Goal: Information Seeking & Learning: Learn about a topic

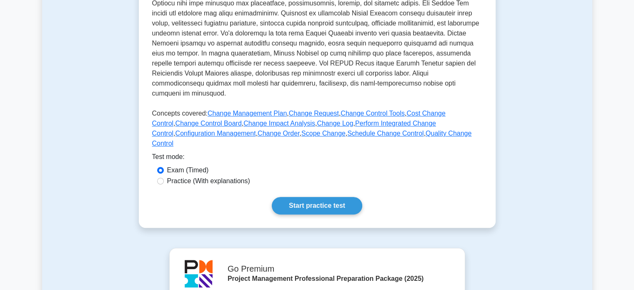
click at [110, 101] on div "Test Flashcards Change Control Managing changes to project scope, schedule, and…" at bounding box center [317, 11] width 550 height 473
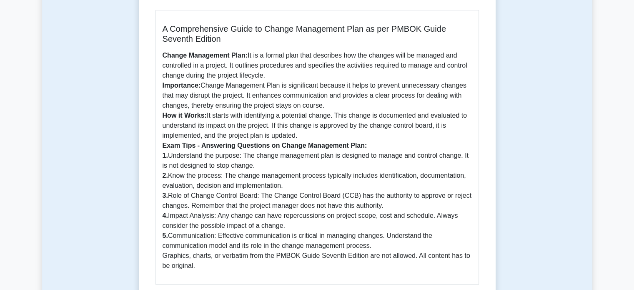
scroll to position [268, 0]
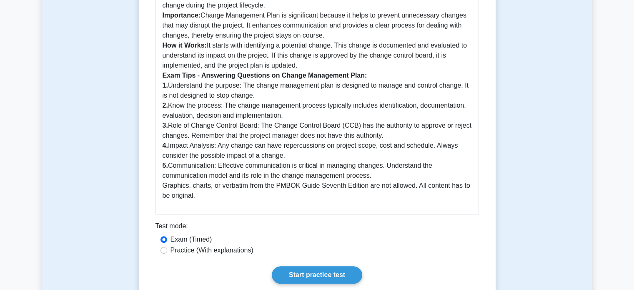
drag, startPoint x: 160, startPoint y: 85, endPoint x: 216, endPoint y: 196, distance: 123.8
click at [216, 196] on div "A Comprehensive Guide to Change Management Plan as per PMBOK Guide Seventh Edit…" at bounding box center [318, 77] width 324 height 274
copy p "1. Understand the purpose: The change management plan is designed to manage and…"
click at [229, 152] on p "Change Management Plan: It is a formal plan that describes how the changes will…" at bounding box center [317, 90] width 309 height 220
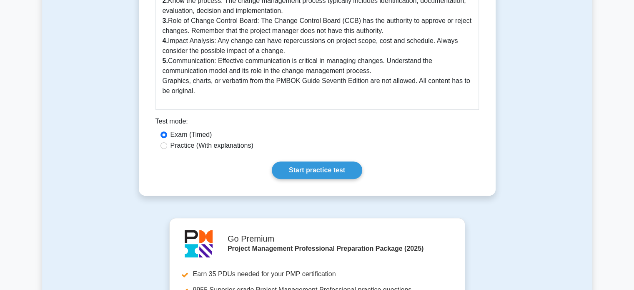
scroll to position [373, 0]
click at [309, 169] on link "Start practice test" at bounding box center [317, 170] width 90 height 18
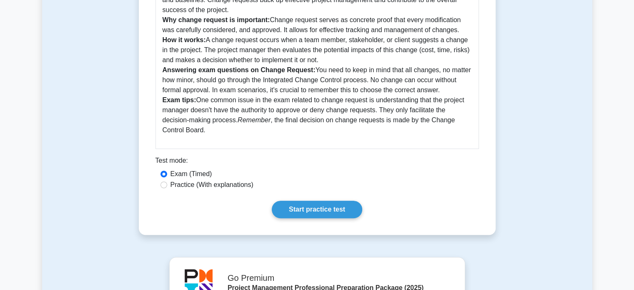
scroll to position [260, 0]
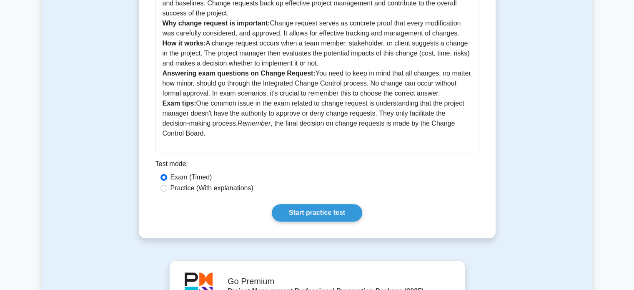
drag, startPoint x: 312, startPoint y: 73, endPoint x: 446, endPoint y: 95, distance: 135.1
click at [446, 95] on p "Change Request: This is a formal proposal to modify any aspect of the project, …" at bounding box center [317, 63] width 309 height 150
copy p "You need to keep in mind that all changes, no matter how minor, should go throu…"
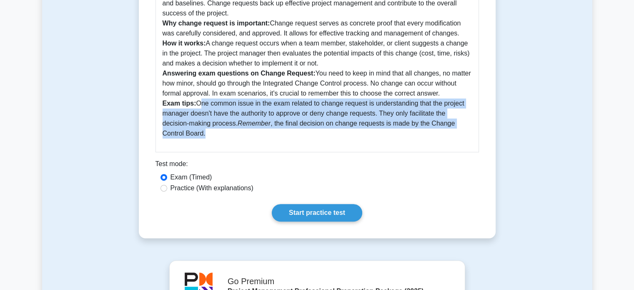
drag, startPoint x: 197, startPoint y: 106, endPoint x: 211, endPoint y: 130, distance: 27.5
click at [211, 130] on p "Change Request: This is a formal proposal to modify any aspect of the project, …" at bounding box center [317, 63] width 309 height 150
copy p "One common issue in the exam related to change request is understanding that th…"
click at [329, 211] on link "Start practice test" at bounding box center [317, 213] width 90 height 18
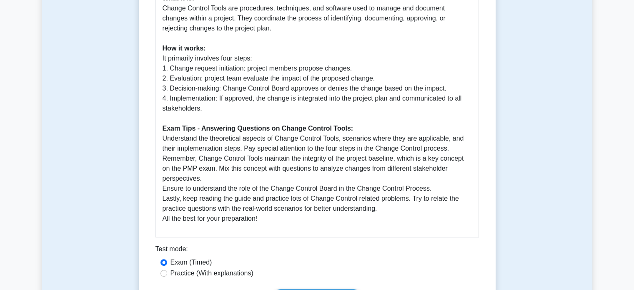
scroll to position [345, 0]
drag, startPoint x: 160, startPoint y: 56, endPoint x: 213, endPoint y: 108, distance: 74.3
click at [213, 108] on div "Change Control Tools: PMP Study Guide Change Control Tools are fundamental to t…" at bounding box center [318, 55] width 324 height 364
copy p "It primarily involves four steps: 1. Change request initiation: project members…"
drag, startPoint x: 162, startPoint y: 137, endPoint x: 283, endPoint y: 218, distance: 145.5
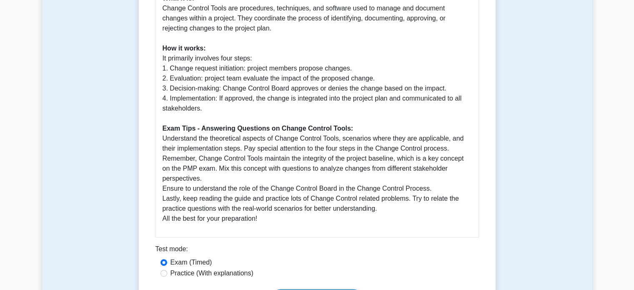
click at [283, 218] on div "Change Control Tools: PMP Study Guide Change Control Tools are fundamental to t…" at bounding box center [318, 55] width 324 height 364
copy p "Understand the theoretical aspects of Change Control Tools, scenarios where the…"
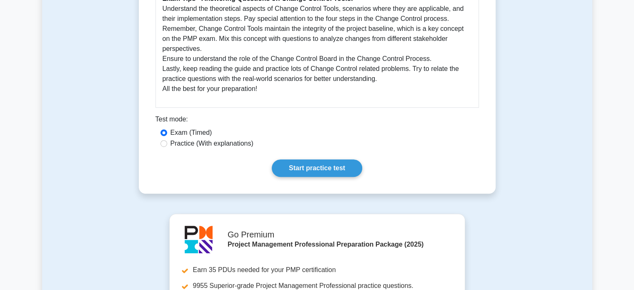
scroll to position [508, 0]
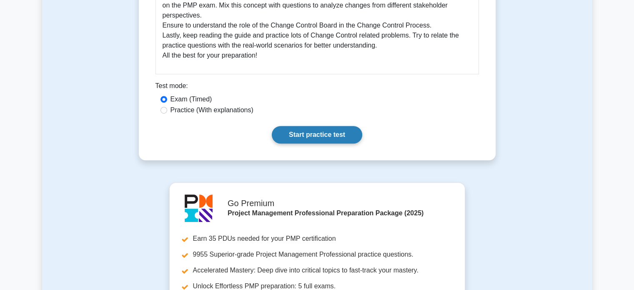
click at [327, 129] on link "Start practice test" at bounding box center [317, 135] width 90 height 18
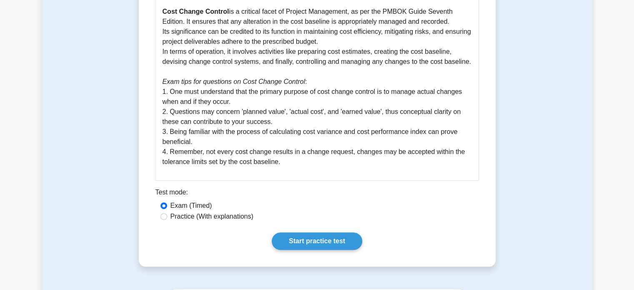
scroll to position [242, 0]
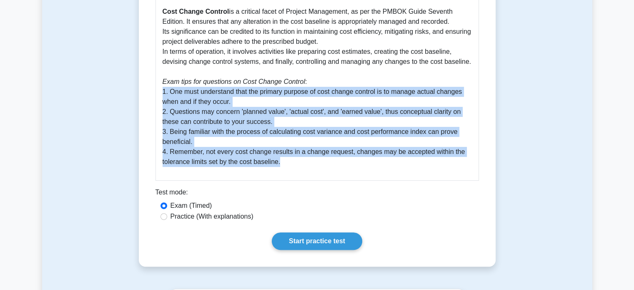
drag, startPoint x: 158, startPoint y: 93, endPoint x: 309, endPoint y: 165, distance: 167.5
click at [309, 165] on div "Guide to Cost Change Control in Project Management Cost Change Control is a cri…" at bounding box center [318, 78] width 324 height 204
copy p "1. One must understand that the primary purpose of cost change control is to ma…"
click at [321, 240] on link "Start practice test" at bounding box center [317, 241] width 90 height 18
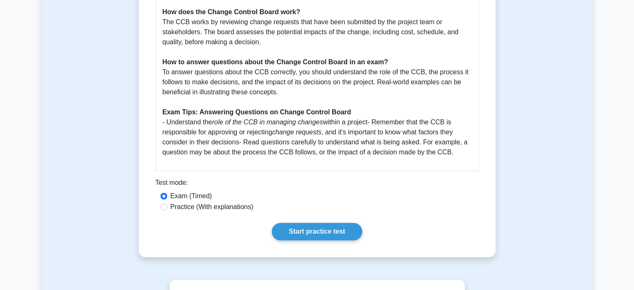
scroll to position [360, 0]
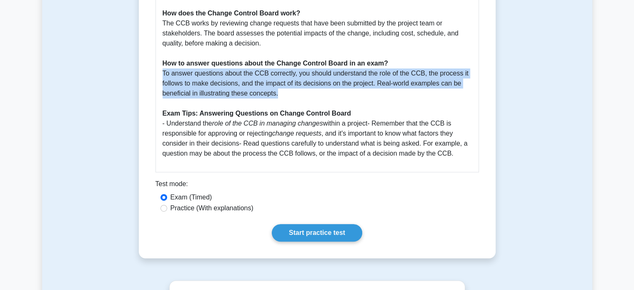
drag, startPoint x: 161, startPoint y: 72, endPoint x: 287, endPoint y: 93, distance: 128.1
click at [287, 93] on div "Guide to Understanding the Change Control Board The Change Control Board (CCB) …" at bounding box center [318, 15] width 324 height 314
copy p "To answer questions about the CCB correctly, you should understand the role of …"
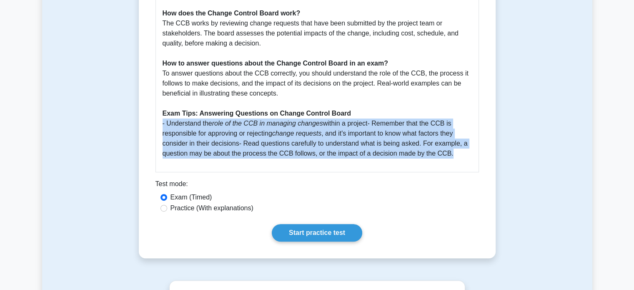
drag, startPoint x: 162, startPoint y: 126, endPoint x: 472, endPoint y: 159, distance: 311.6
click at [472, 159] on div "Guide to Understanding the Change Control Board The Change Control Board (CCB) …" at bounding box center [318, 15] width 324 height 314
copy p "- Understand the role of the CCB in managing changes within a project- Remember…"
click at [304, 235] on link "Start practice test" at bounding box center [317, 233] width 90 height 18
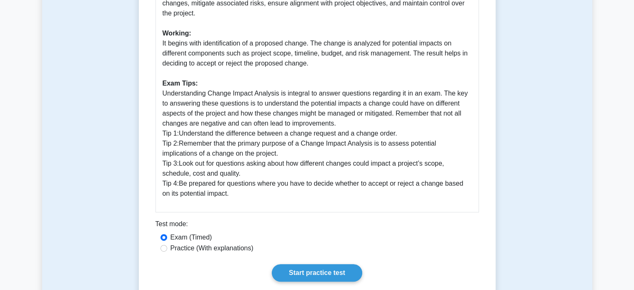
scroll to position [320, 0]
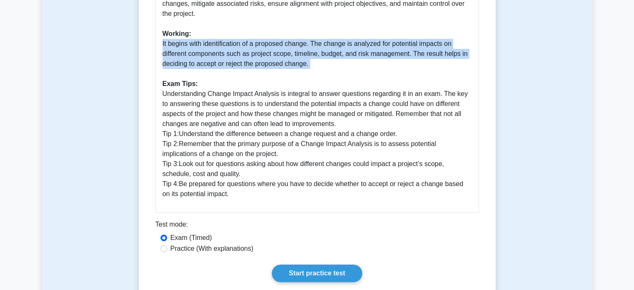
drag, startPoint x: 161, startPoint y: 34, endPoint x: 385, endPoint y: 68, distance: 226.4
click at [385, 68] on div "Guide to Change Impact Analysis as per PMBOK Guide Seventh Edition What is Chan…" at bounding box center [318, 55] width 324 height 314
copy p "It begins with identification of a proposed change. The change is analyzed for …"
drag, startPoint x: 160, startPoint y: 86, endPoint x: 255, endPoint y: 186, distance: 137.4
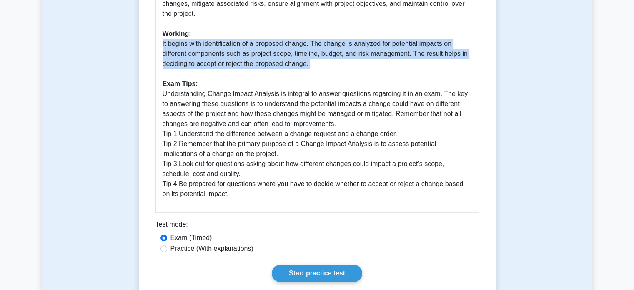
click at [255, 186] on div "Guide to Change Impact Analysis as per PMBOK Guide Seventh Edition What is Chan…" at bounding box center [318, 55] width 324 height 314
copy p "Understanding Change Impact Analysis is integral to answer questions regarding …"
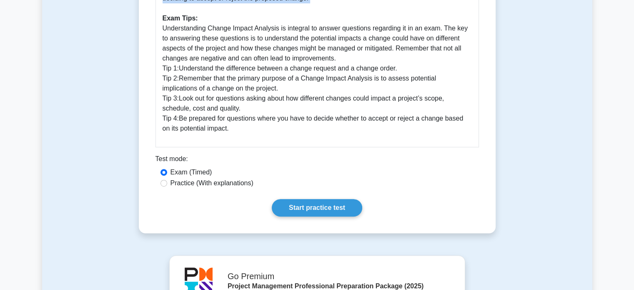
scroll to position [385, 0]
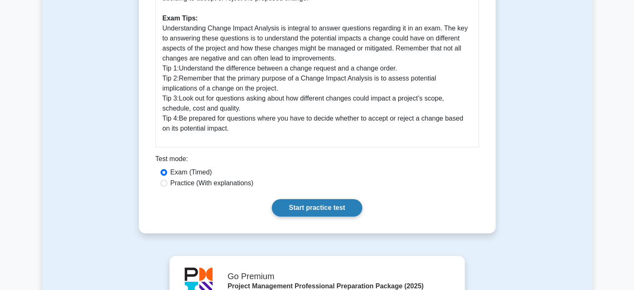
click at [314, 199] on link "Start practice test" at bounding box center [317, 208] width 90 height 18
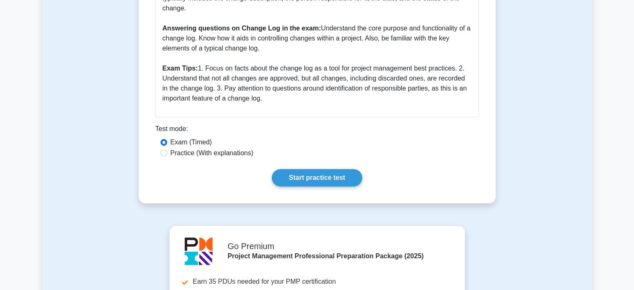
scroll to position [299, 0]
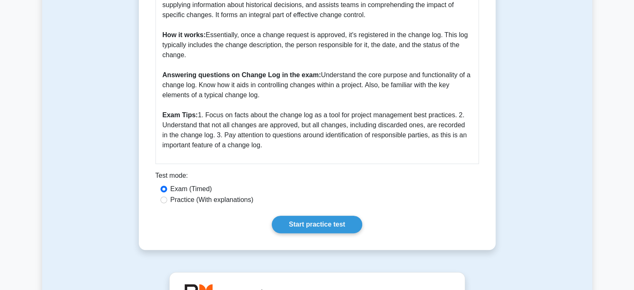
drag, startPoint x: 319, startPoint y: 78, endPoint x: 319, endPoint y: 96, distance: 18.8
click at [319, 96] on p "A Change Log is a chronological record of all modifications made in a project. …" at bounding box center [317, 50] width 309 height 200
copy p "Understand the core purpose and functionality of a change log. Know how it aids…"
drag, startPoint x: 197, startPoint y: 115, endPoint x: 277, endPoint y: 146, distance: 85.8
click at [277, 146] on p "A Change Log is a chronological record of all modifications made in a project. …" at bounding box center [317, 50] width 309 height 200
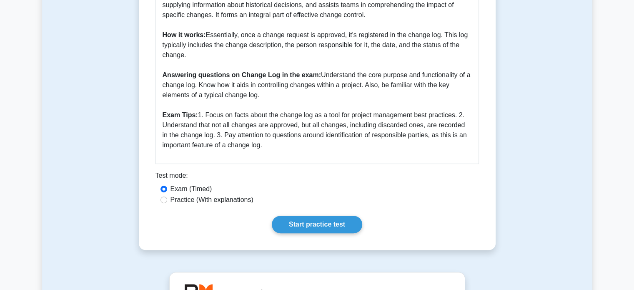
copy p "1. Focus on facts about the change log as a tool for project management best pr…"
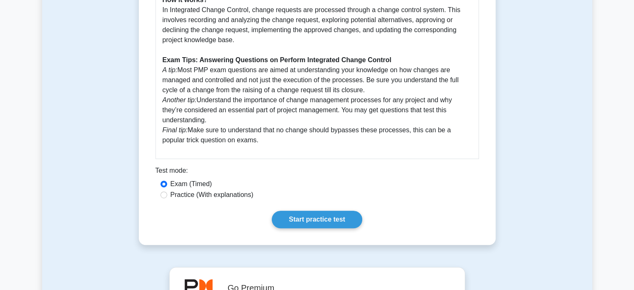
scroll to position [385, 0]
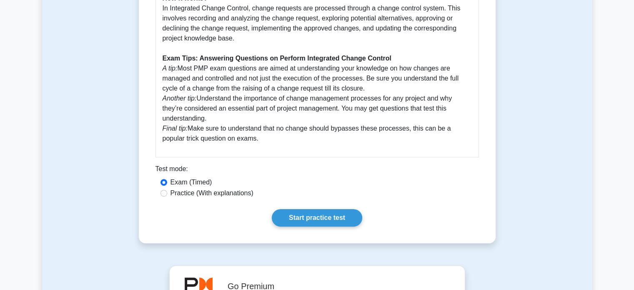
click at [163, 72] on em "A tip:" at bounding box center [170, 68] width 15 height 7
drag, startPoint x: 161, startPoint y: 78, endPoint x: 276, endPoint y: 147, distance: 133.9
click at [276, 147] on div "Guide to Perform Integrated Change Control as per PMBOK Guide Seventh Edition W…" at bounding box center [318, 5] width 324 height 304
copy p "A tip: Most PMP exam questions are aimed at understanding your knowledge on how…"
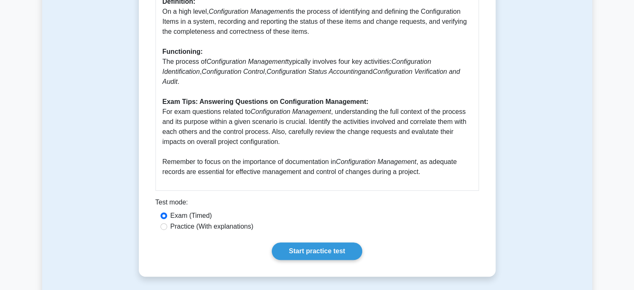
scroll to position [334, 0]
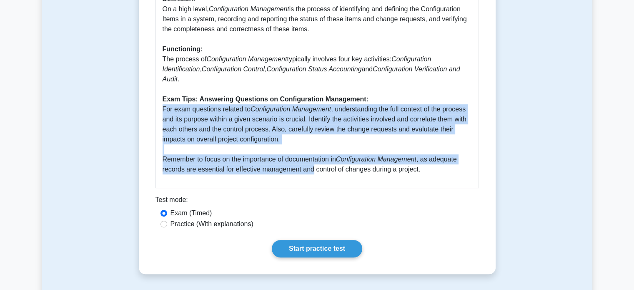
drag, startPoint x: 161, startPoint y: 110, endPoint x: 375, endPoint y: 193, distance: 229.4
click at [375, 193] on div "Configuration Management 5 minutes 5 Questions Guide to Configuration Managemen…" at bounding box center [317, 10] width 350 height 520
copy p "For exam questions related to Configuration Management , understanding the full…"
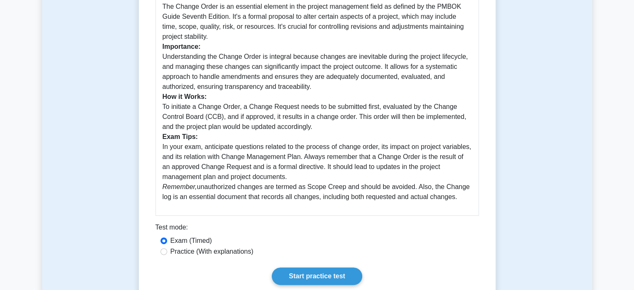
scroll to position [248, 0]
drag, startPoint x: 162, startPoint y: 146, endPoint x: 475, endPoint y: 208, distance: 319.6
click at [475, 208] on div "Guide: Understanding and Answering Questions on Change Order The Change Order i…" at bounding box center [318, 92] width 324 height 244
copy p "In your exam, anticipate questions related to the process of change order, its …"
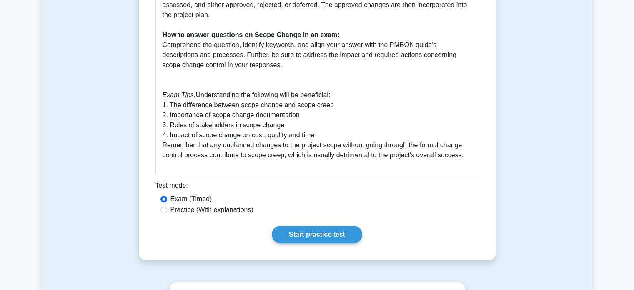
scroll to position [374, 0]
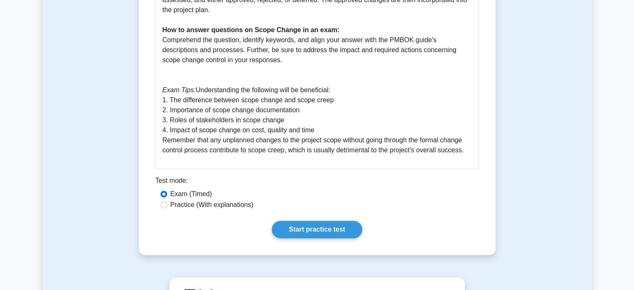
drag, startPoint x: 162, startPoint y: 101, endPoint x: 474, endPoint y: 160, distance: 317.1
click at [474, 160] on div "Guide to Scope Change - PMBOK Guide Seventh Edition Scope Change is an essentia…" at bounding box center [318, 11] width 324 height 314
copy p "1. The difference between scope change and scope creep 2. Importance of scope c…"
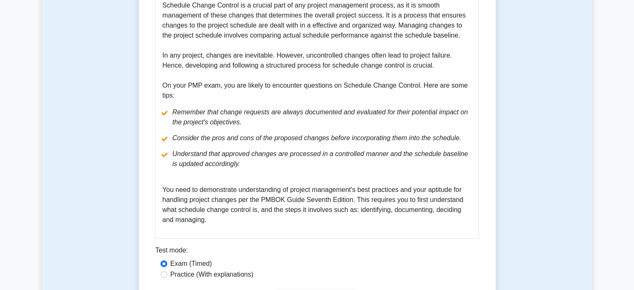
scroll to position [259, 0]
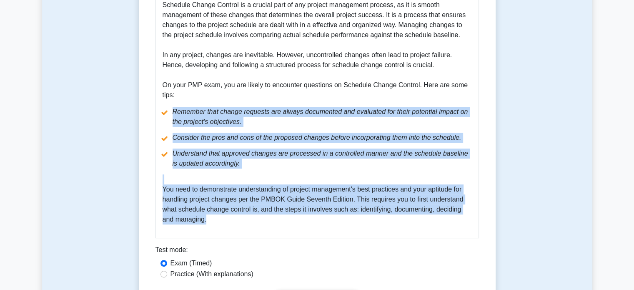
drag, startPoint x: 163, startPoint y: 113, endPoint x: 255, endPoint y: 229, distance: 148.2
click at [255, 229] on div "Guide to Schedule Change Control following PMBOK Guide Seventh Edition Schedule…" at bounding box center [318, 104] width 324 height 269
copy div "Remember that change requests are always documented and evaluated for their pot…"
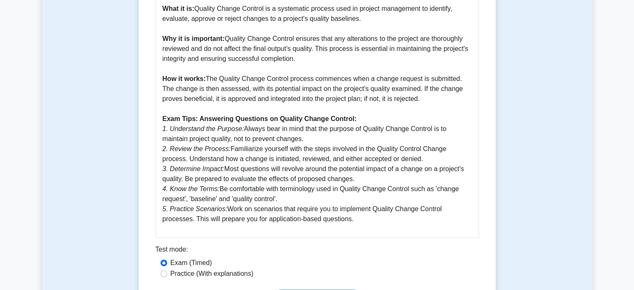
scroll to position [255, 0]
drag, startPoint x: 161, startPoint y: 128, endPoint x: 341, endPoint y: 217, distance: 200.5
click at [341, 217] on div "Quality Change Control: A Guide What it is: Quality Change Control is a systema…" at bounding box center [318, 105] width 324 height 264
copy p "1. Understand the Purpose: Always bear in mind that the purpose of Quality Chan…"
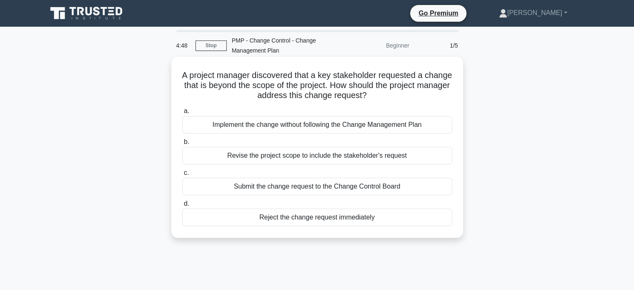
click at [304, 186] on div "Submit the change request to the Change Control Board" at bounding box center [317, 187] width 270 height 18
click at [182, 176] on input "c. Submit the change request to the Change Control Board" at bounding box center [182, 172] width 0 height 5
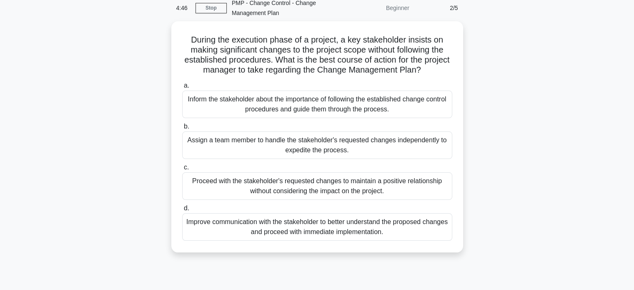
scroll to position [38, 0]
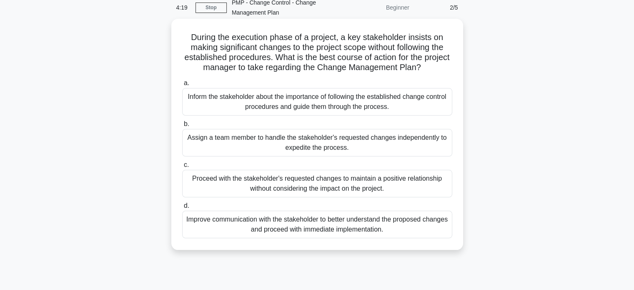
click at [323, 100] on div "Inform the stakeholder about the importance of following the established change…" at bounding box center [317, 102] width 270 height 28
click at [182, 86] on input "a. Inform the stakeholder about the importance of following the established cha…" at bounding box center [182, 82] width 0 height 5
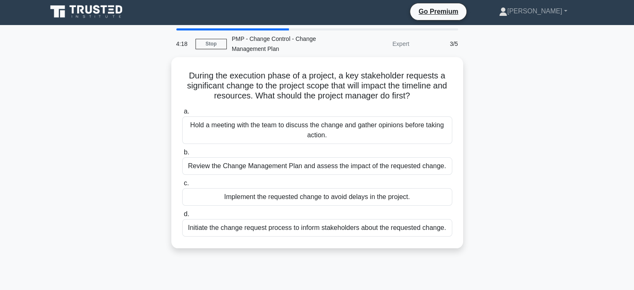
scroll to position [0, 0]
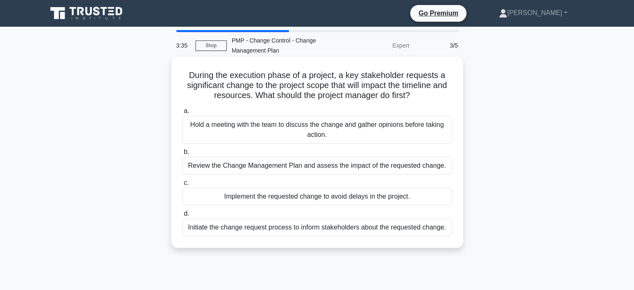
click at [267, 164] on div "Review the Change Management Plan and assess the impact of the requested change." at bounding box center [317, 166] width 270 height 18
click at [182, 155] on input "b. Review the Change Management Plan and assess the impact of the requested cha…" at bounding box center [182, 151] width 0 height 5
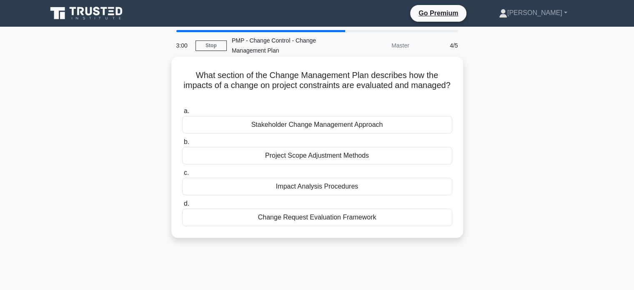
click at [321, 187] on div "Impact Analysis Procedures" at bounding box center [317, 187] width 270 height 18
click at [182, 176] on input "c. Impact Analysis Procedures" at bounding box center [182, 172] width 0 height 5
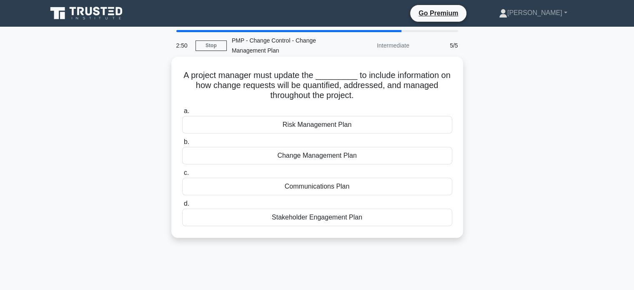
click at [310, 153] on div "Change Management Plan" at bounding box center [317, 156] width 270 height 18
click at [182, 145] on input "b. Change Management Plan" at bounding box center [182, 141] width 0 height 5
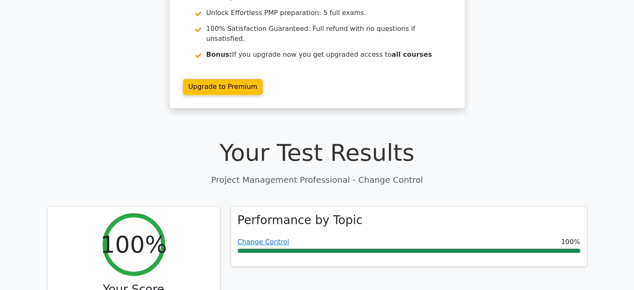
scroll to position [145, 0]
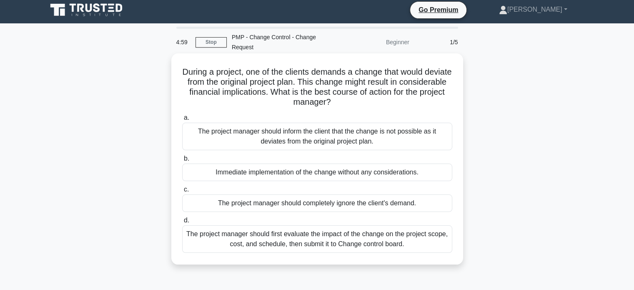
scroll to position [15, 0]
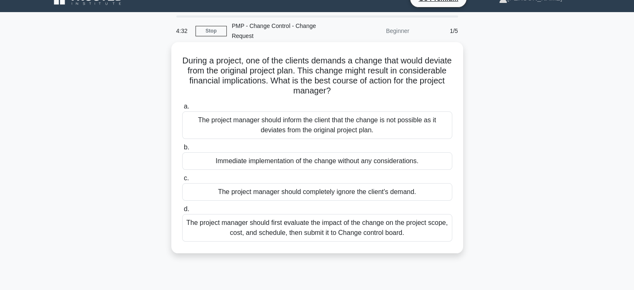
click at [388, 225] on div "The project manager should first evaluate the impact of the change on the proje…" at bounding box center [317, 228] width 270 height 28
click at [182, 212] on input "d. The project manager should first evaluate the impact of the change on the pr…" at bounding box center [182, 208] width 0 height 5
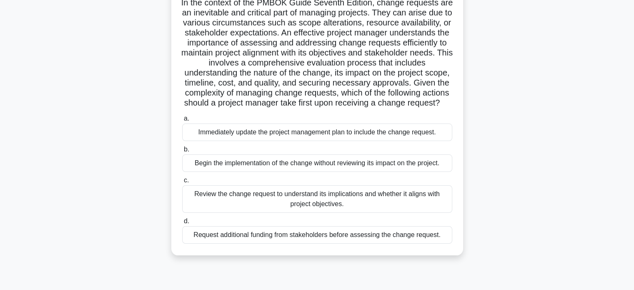
scroll to position [75, 0]
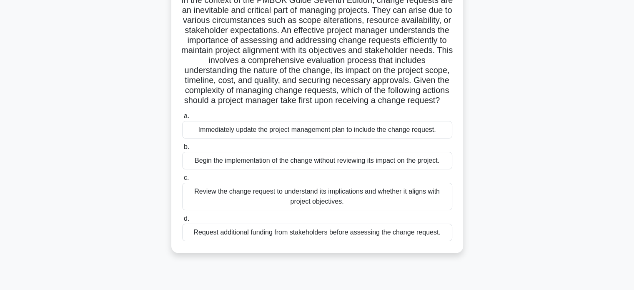
click at [375, 207] on div "Review the change request to understand its implications and whether it aligns …" at bounding box center [317, 197] width 270 height 28
click at [182, 181] on input "c. Review the change request to understand its implications and whether it alig…" at bounding box center [182, 177] width 0 height 5
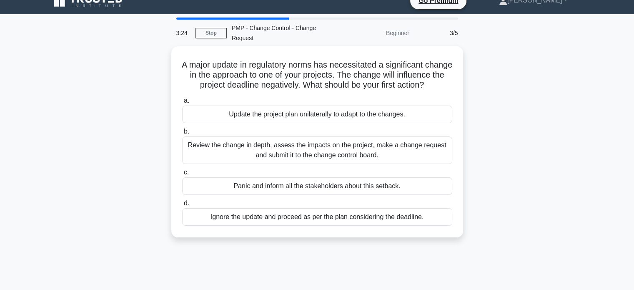
scroll to position [0, 0]
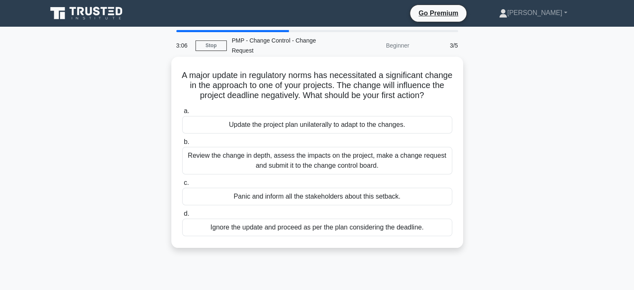
click at [329, 171] on div "Review the change in depth, assess the impacts on the project, make a change re…" at bounding box center [317, 161] width 270 height 28
click at [182, 145] on input "b. Review the change in depth, assess the impacts on the project, make a change…" at bounding box center [182, 141] width 0 height 5
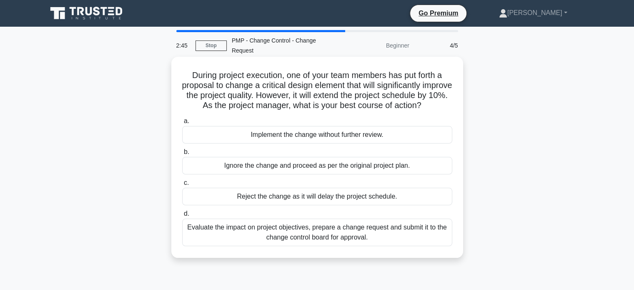
click at [317, 234] on div "Evaluate the impact on project objectives, prepare a change request and submit …" at bounding box center [317, 232] width 270 height 28
click at [182, 216] on input "d. Evaluate the impact on project objectives, prepare a change request and subm…" at bounding box center [182, 213] width 0 height 5
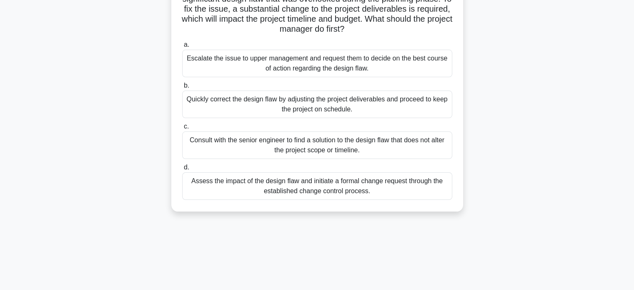
scroll to position [88, 0]
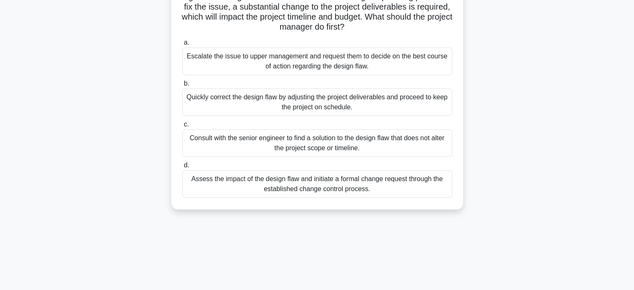
click at [299, 178] on div "Assess the impact of the design flaw and initiate a formal change request throu…" at bounding box center [317, 184] width 270 height 28
click at [182, 168] on input "d. Assess the impact of the design flaw and initiate a formal change request th…" at bounding box center [182, 165] width 0 height 5
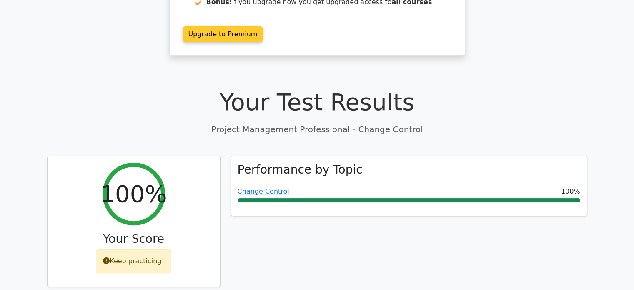
scroll to position [195, 0]
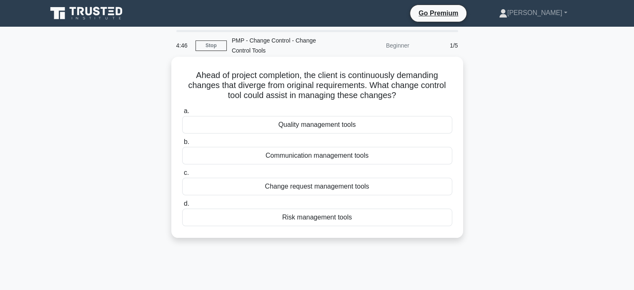
click at [348, 183] on div "Change request management tools" at bounding box center [317, 187] width 270 height 18
click at [182, 176] on input "c. Change request management tools" at bounding box center [182, 172] width 0 height 5
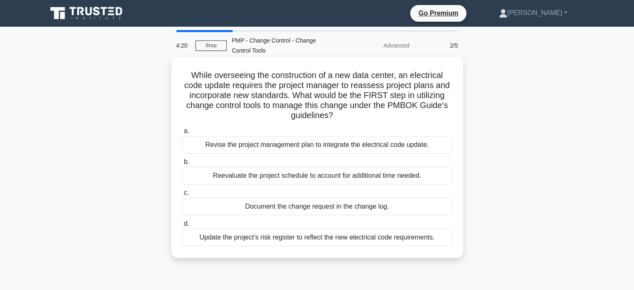
click at [358, 210] on div "Document the change request in the change log." at bounding box center [317, 207] width 270 height 18
click at [182, 196] on input "c. Document the change request in the change log." at bounding box center [182, 192] width 0 height 5
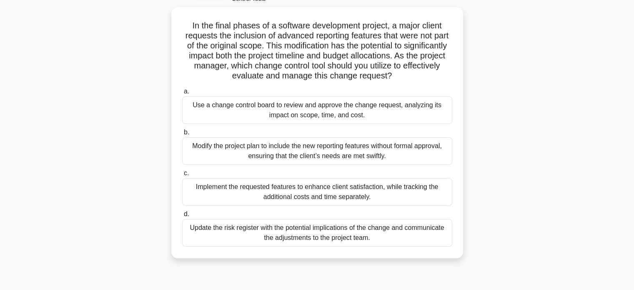
scroll to position [51, 0]
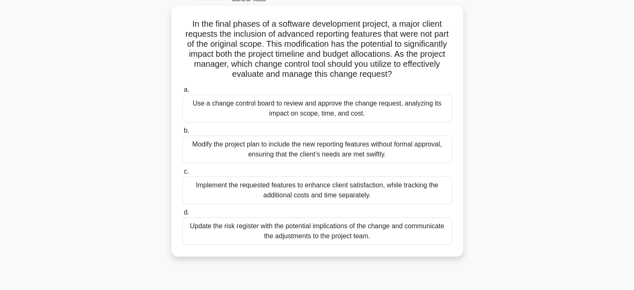
click at [409, 108] on div "Use a change control board to review and approve the change request, analyzing …" at bounding box center [317, 109] width 270 height 28
click at [182, 93] on input "a. Use a change control board to review and approve the change request, analyzi…" at bounding box center [182, 89] width 0 height 5
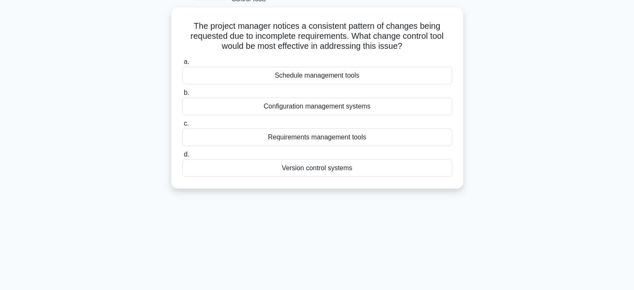
scroll to position [0, 0]
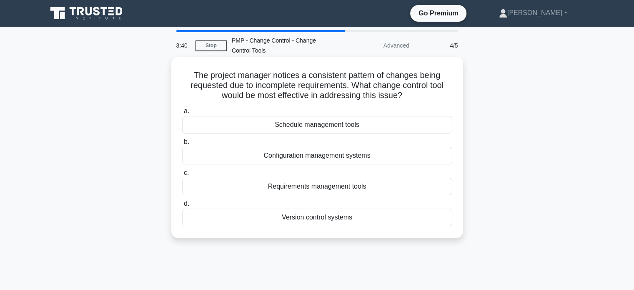
click at [322, 188] on div "Requirements management tools" at bounding box center [317, 187] width 270 height 18
click at [182, 176] on input "c. Requirements management tools" at bounding box center [182, 172] width 0 height 5
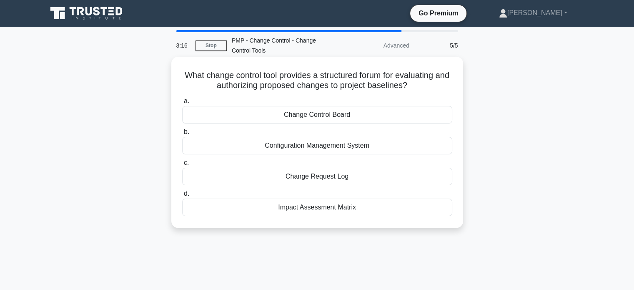
click at [333, 208] on div "Impact Assessment Matrix" at bounding box center [317, 207] width 270 height 18
click at [182, 196] on input "d. Impact Assessment Matrix" at bounding box center [182, 193] width 0 height 5
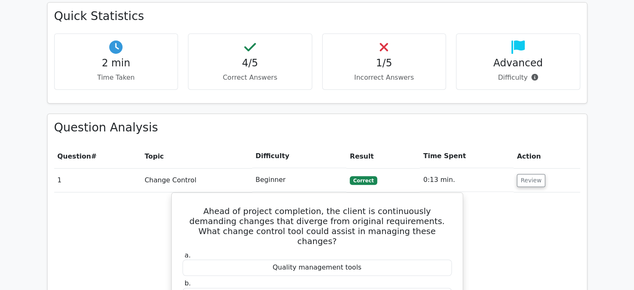
scroll to position [491, 0]
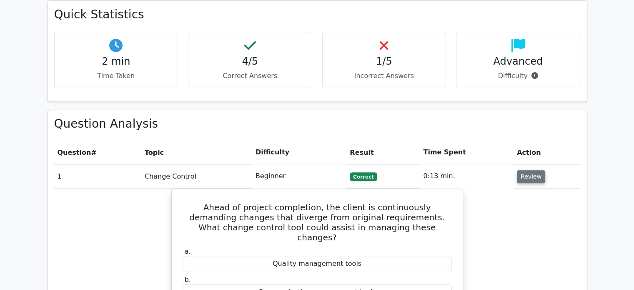
click at [524, 170] on button "Review" at bounding box center [531, 176] width 28 height 13
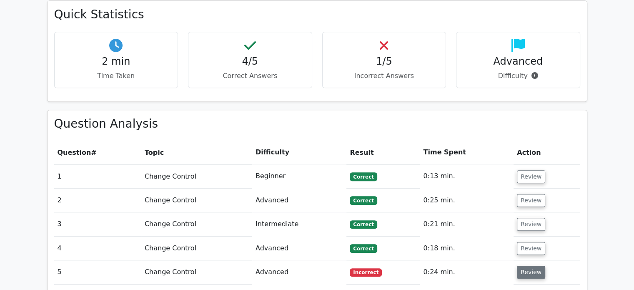
click at [532, 266] on button "Review" at bounding box center [531, 272] width 28 height 13
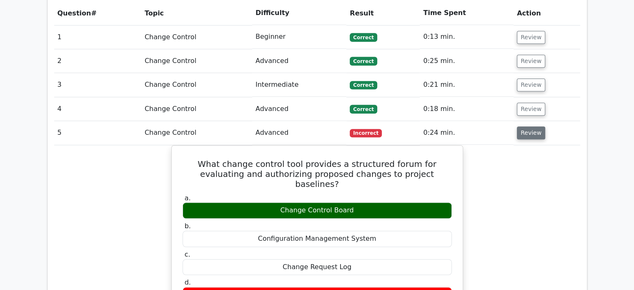
scroll to position [631, 0]
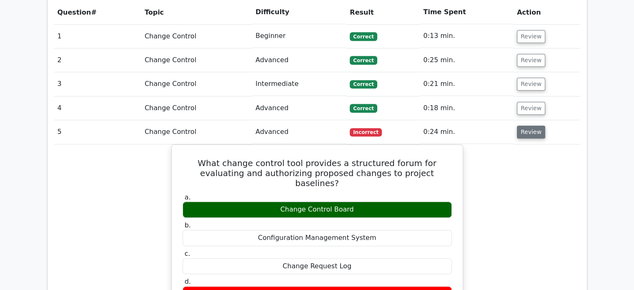
click at [527, 126] on button "Review" at bounding box center [531, 132] width 28 height 13
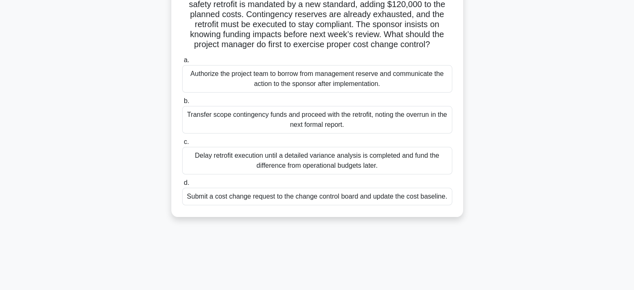
scroll to position [90, 0]
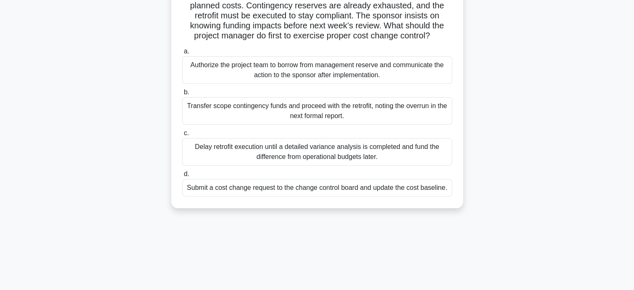
click at [396, 196] on div "Submit a cost change request to the change control board and update the cost ba…" at bounding box center [317, 188] width 270 height 18
click at [182, 177] on input "d. Submit a cost change request to the change control board and update the cost…" at bounding box center [182, 173] width 0 height 5
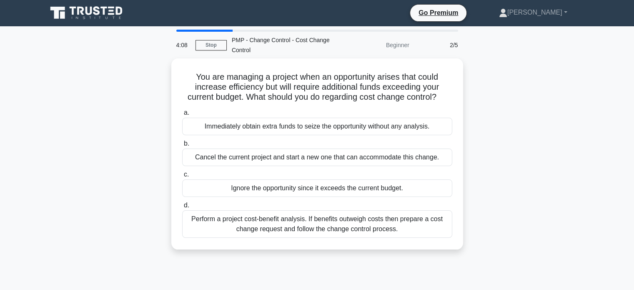
scroll to position [0, 0]
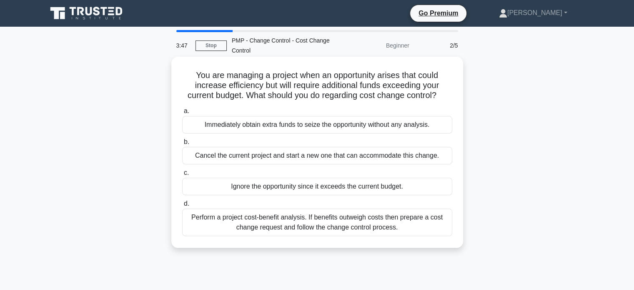
click at [367, 222] on div "Perform a project cost-benefit analysis. If benefits outweigh costs then prepar…" at bounding box center [317, 222] width 270 height 28
click at [182, 206] on input "d. Perform a project cost-benefit analysis. If benefits outweigh costs then pre…" at bounding box center [182, 203] width 0 height 5
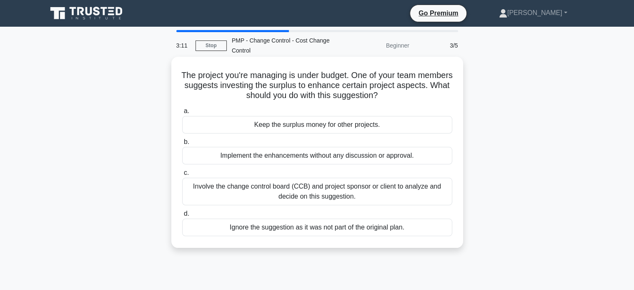
click at [393, 190] on div "Involve the change control board (CCB) and project sponsor or client to analyze…" at bounding box center [317, 192] width 270 height 28
click at [182, 176] on input "c. Involve the change control board (CCB) and project sponsor or client to anal…" at bounding box center [182, 172] width 0 height 5
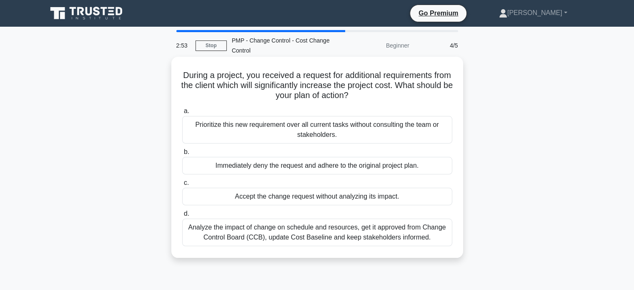
click at [350, 227] on div "Analyze the impact of change on schedule and resources, get it approved from Ch…" at bounding box center [317, 232] width 270 height 28
click at [182, 216] on input "d. Analyze the impact of change on schedule and resources, get it approved from…" at bounding box center [182, 213] width 0 height 5
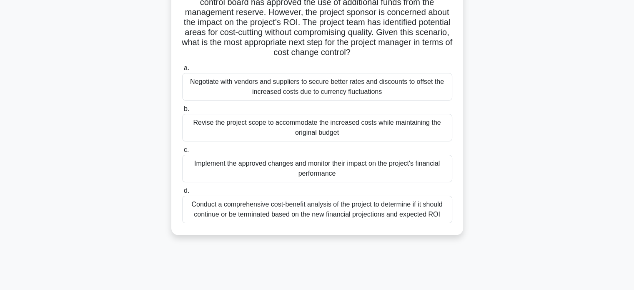
scroll to position [105, 0]
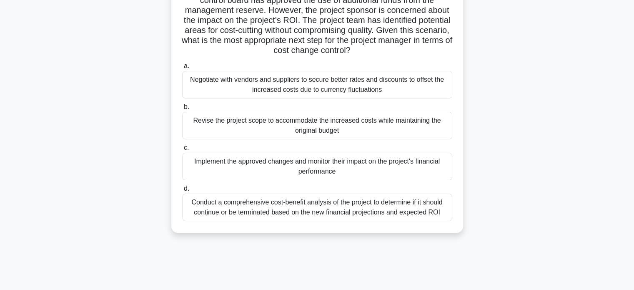
click at [432, 206] on div "Conduct a comprehensive cost-benefit analysis of the project to determine if it…" at bounding box center [317, 207] width 270 height 28
click at [182, 191] on input "d. Conduct a comprehensive cost-benefit analysis of the project to determine if…" at bounding box center [182, 188] width 0 height 5
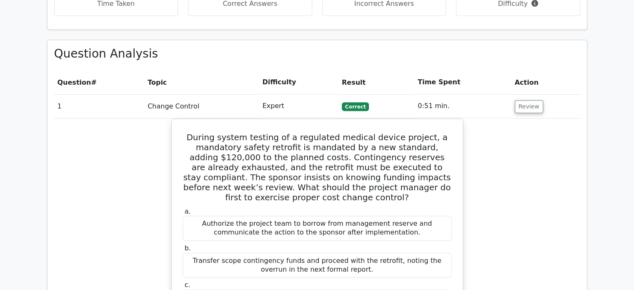
scroll to position [562, 0]
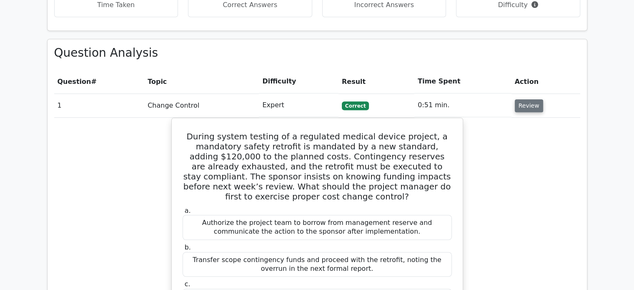
click at [525, 99] on button "Review" at bounding box center [529, 105] width 28 height 13
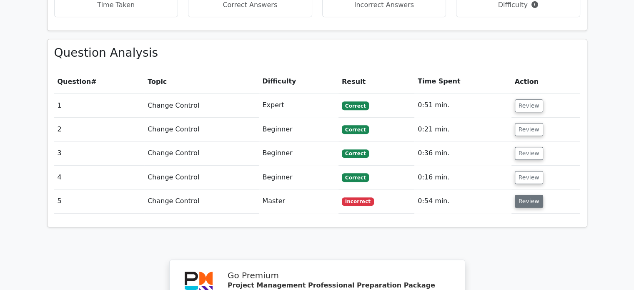
click at [527, 195] on button "Review" at bounding box center [529, 201] width 28 height 13
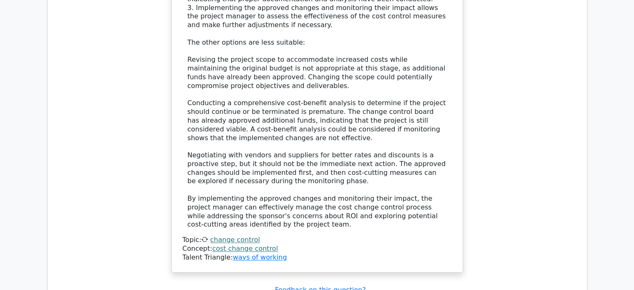
scroll to position [1164, 0]
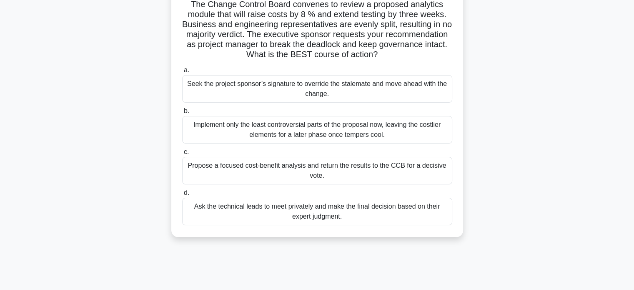
scroll to position [71, 0]
click at [352, 166] on div "Propose a focused cost-benefit analysis and return the results to the CCB for a…" at bounding box center [317, 170] width 270 height 28
click at [182, 154] on input "c. Propose a focused cost-benefit analysis and return the results to the CCB fo…" at bounding box center [182, 151] width 0 height 5
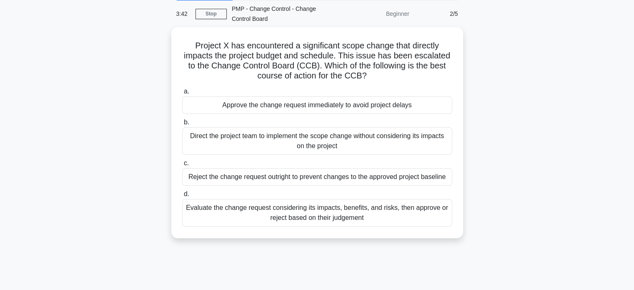
scroll to position [35, 0]
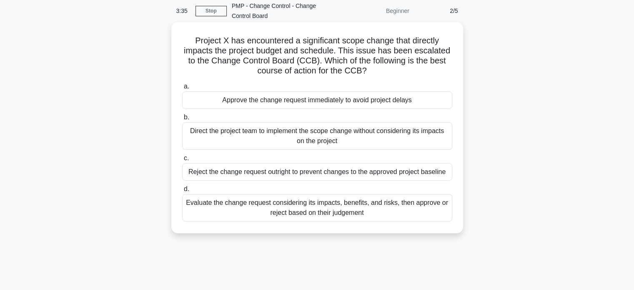
click at [427, 208] on div "Evaluate the change request considering its impacts, benefits, and risks, then …" at bounding box center [317, 208] width 270 height 28
click at [182, 192] on input "d. Evaluate the change request considering its impacts, benefits, and risks, th…" at bounding box center [182, 188] width 0 height 5
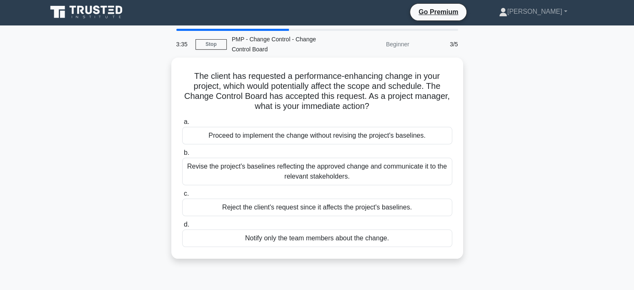
scroll to position [0, 0]
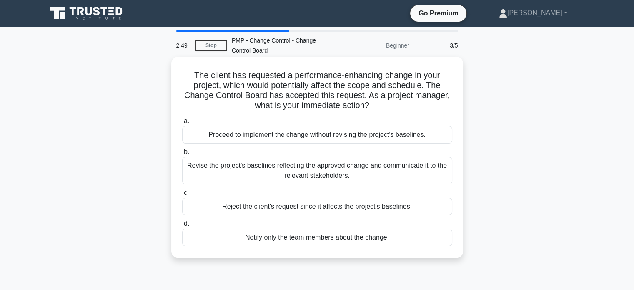
click at [427, 168] on div "Revise the project's baselines reflecting the approved change and communicate i…" at bounding box center [317, 171] width 270 height 28
click at [182, 155] on input "b. Revise the project's baselines reflecting the approved change and communicat…" at bounding box center [182, 151] width 0 height 5
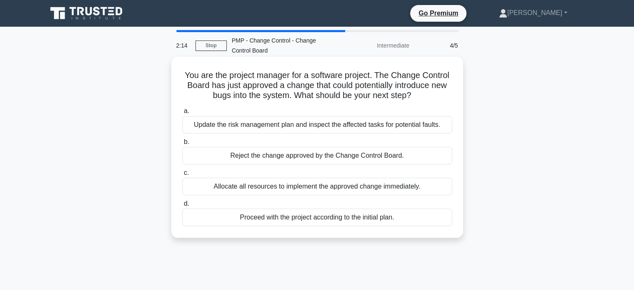
click at [415, 122] on div "Update the risk management plan and inspect the affected tasks for potential fa…" at bounding box center [317, 125] width 270 height 18
click at [182, 114] on input "a. Update the risk management plan and inspect the affected tasks for potential…" at bounding box center [182, 110] width 0 height 5
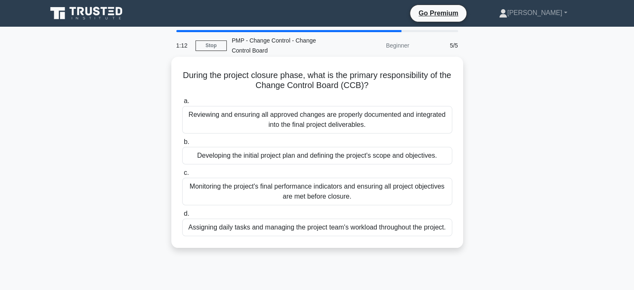
click at [384, 120] on div "Reviewing and ensuring all approved changes are properly documented and integra…" at bounding box center [317, 120] width 270 height 28
click at [182, 104] on input "a. Reviewing and ensuring all approved changes are properly documented and inte…" at bounding box center [182, 100] width 0 height 5
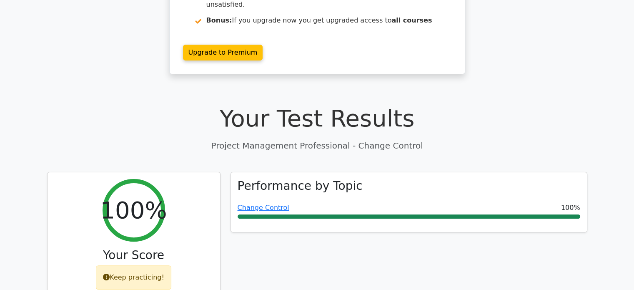
scroll to position [178, 0]
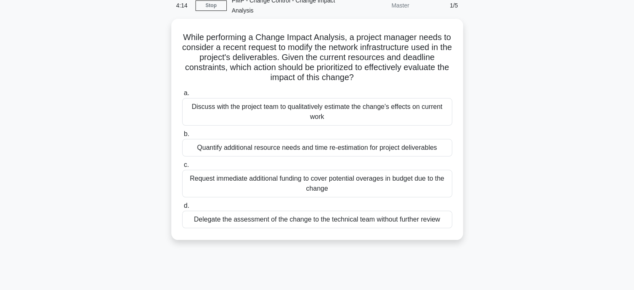
scroll to position [40, 0]
click at [349, 118] on div "Discuss with the project team to qualitatively estimate the change's effects on…" at bounding box center [317, 112] width 270 height 28
click at [182, 96] on input "a. Discuss with the project team to qualitatively estimate the change's effects…" at bounding box center [182, 92] width 0 height 5
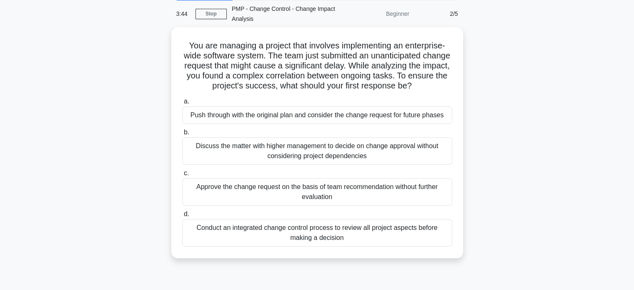
scroll to position [37, 0]
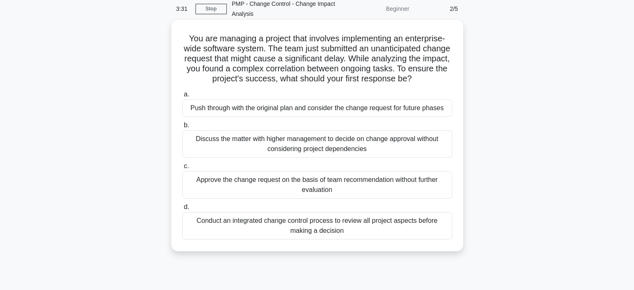
click at [344, 226] on div "Conduct an integrated change control process to review all project aspects befo…" at bounding box center [317, 226] width 270 height 28
click at [182, 210] on input "d. Conduct an integrated change control process to review all project aspects b…" at bounding box center [182, 206] width 0 height 5
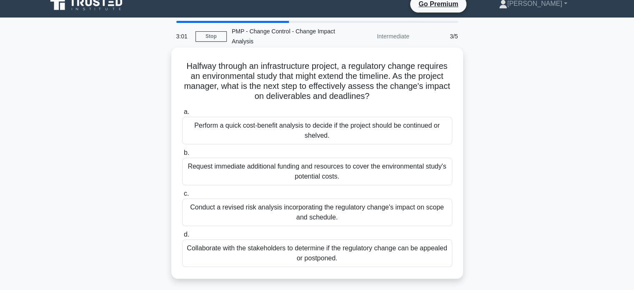
scroll to position [11, 0]
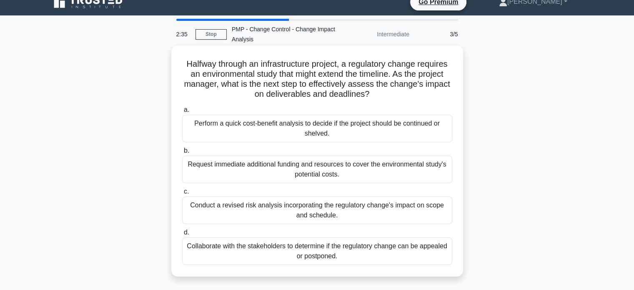
click at [337, 211] on div "Conduct a revised risk analysis incorporating the regulatory change's impact on…" at bounding box center [317, 210] width 270 height 28
click at [182, 194] on input "c. Conduct a revised risk analysis incorporating the regulatory change's impact…" at bounding box center [182, 191] width 0 height 5
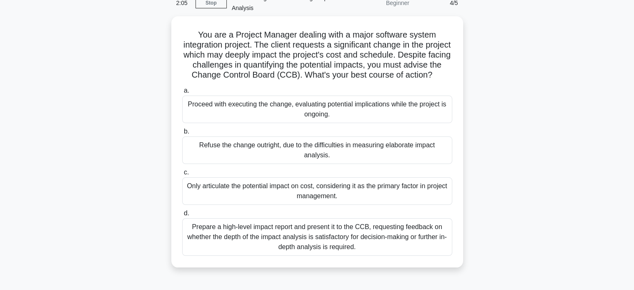
scroll to position [50, 0]
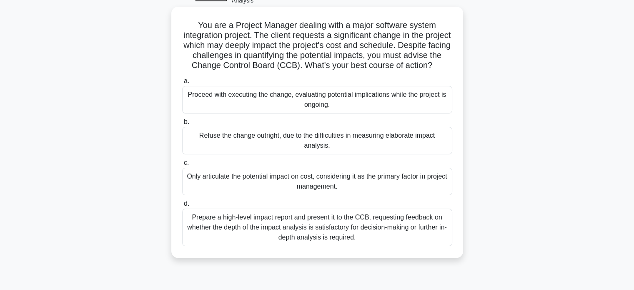
click at [296, 221] on div "Prepare a high-level impact report and present it to the CCB, requesting feedba…" at bounding box center [317, 227] width 270 height 38
click at [182, 206] on input "d. Prepare a high-level impact report and present it to the CCB, requesting fee…" at bounding box center [182, 203] width 0 height 5
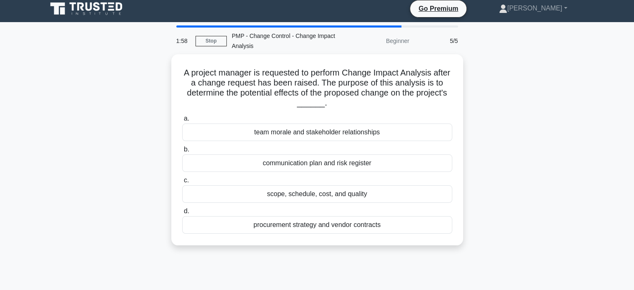
scroll to position [0, 0]
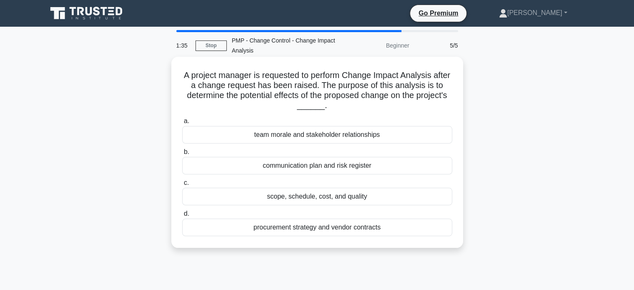
click at [328, 201] on div "scope, schedule, cost, and quality" at bounding box center [317, 197] width 270 height 18
click at [182, 186] on input "c. scope, schedule, cost, and quality" at bounding box center [182, 182] width 0 height 5
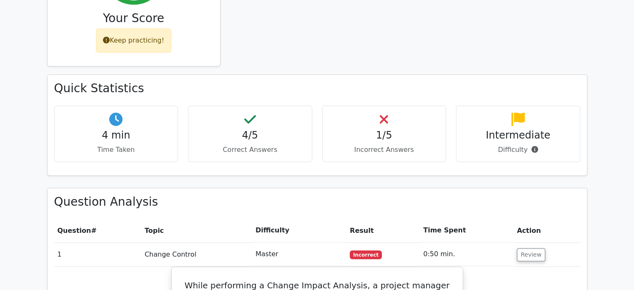
scroll to position [406, 0]
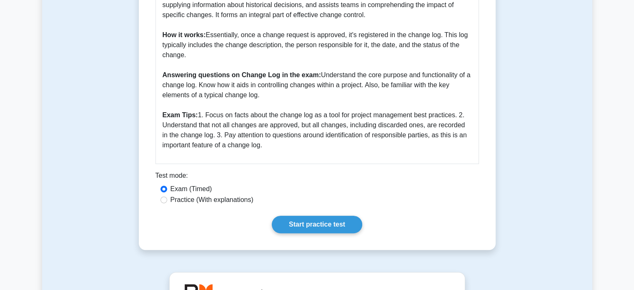
click at [260, 33] on p "A Change Log is a chronological record of all modifications made in a project. …" at bounding box center [317, 50] width 309 height 200
click at [303, 225] on link "Start practice test" at bounding box center [317, 225] width 90 height 18
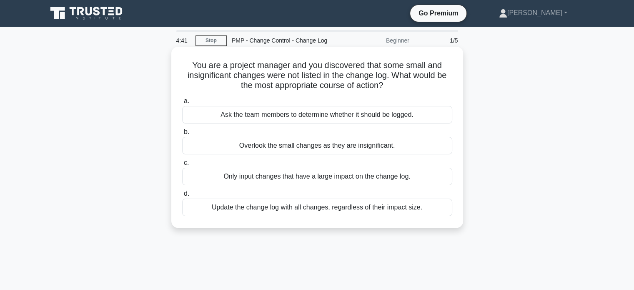
click at [294, 211] on div "Update the change log with all changes, regardless of their impact size." at bounding box center [317, 207] width 270 height 18
click at [182, 196] on input "d. Update the change log with all changes, regardless of their impact size." at bounding box center [182, 193] width 0 height 5
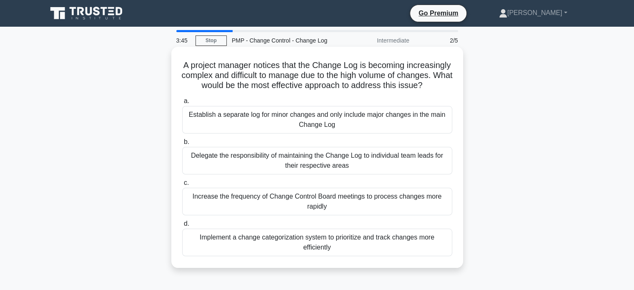
click at [242, 256] on div "Implement a change categorization system to prioritize and track changes more e…" at bounding box center [317, 243] width 270 height 28
click at [182, 226] on input "d. Implement a change categorization system to prioritize and track changes mor…" at bounding box center [182, 223] width 0 height 5
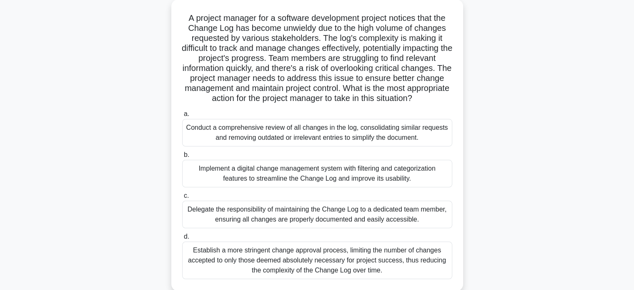
scroll to position [52, 0]
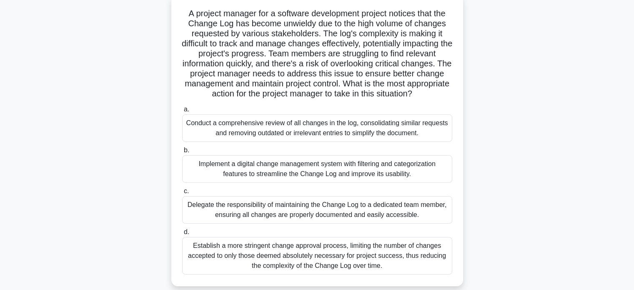
click at [278, 252] on div "Establish a more stringent change approval process, limiting the number of chan…" at bounding box center [317, 256] width 270 height 38
click at [182, 235] on input "d. Establish a more stringent change approval process, limiting the number of c…" at bounding box center [182, 231] width 0 height 5
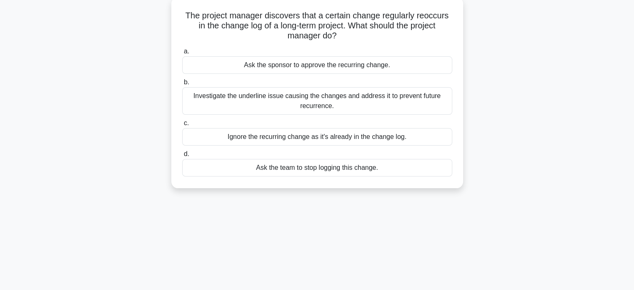
scroll to position [0, 0]
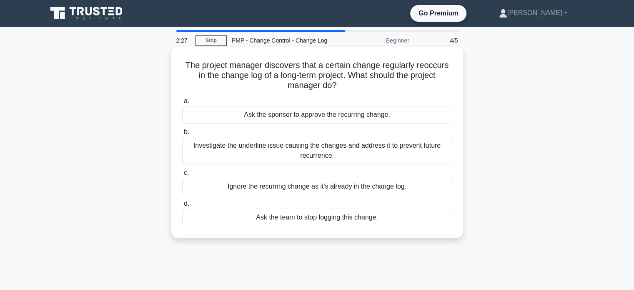
click at [241, 150] on div "Investigate the underline issue causing the changes and address it to prevent f…" at bounding box center [317, 151] width 270 height 28
click at [182, 135] on input "b. Investigate the underline issue causing the changes and address it to preven…" at bounding box center [182, 131] width 0 height 5
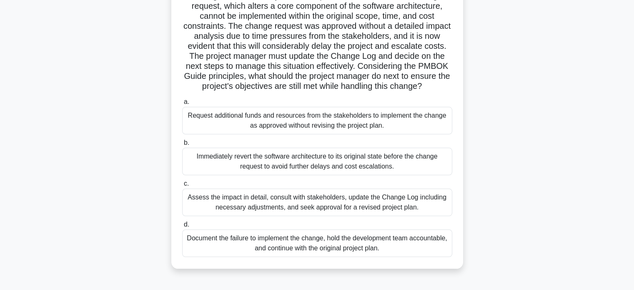
scroll to position [86, 0]
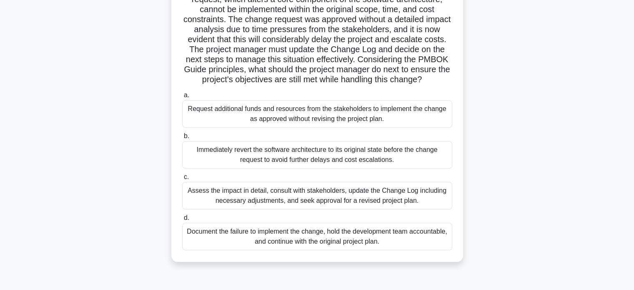
click at [216, 199] on div "Assess the impact in detail, consult with stakeholders, update the Change Log i…" at bounding box center [317, 196] width 270 height 28
click at [182, 180] on input "c. Assess the impact in detail, consult with stakeholders, update the Change Lo…" at bounding box center [182, 176] width 0 height 5
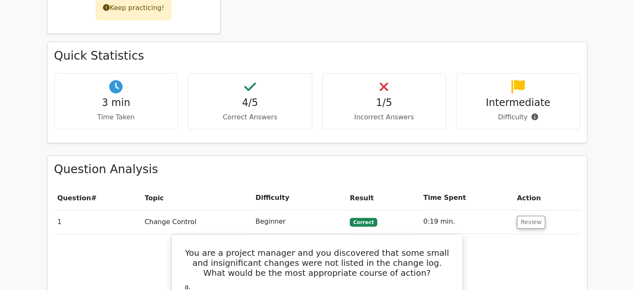
scroll to position [474, 0]
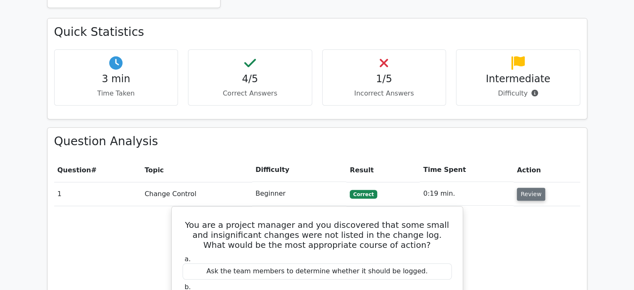
click at [533, 188] on button "Review" at bounding box center [531, 194] width 28 height 13
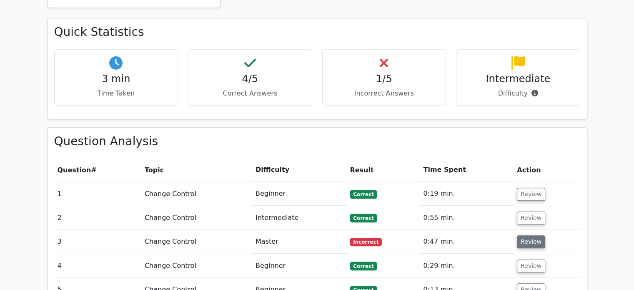
click at [532, 235] on button "Review" at bounding box center [531, 241] width 28 height 13
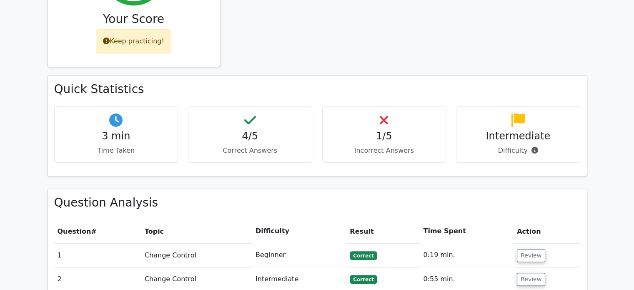
scroll to position [405, 0]
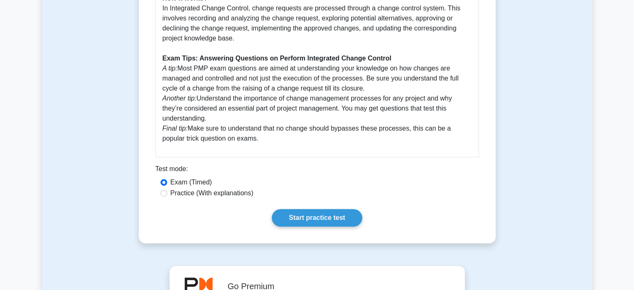
click at [311, 175] on div "Test mode:" at bounding box center [318, 170] width 324 height 13
click at [315, 226] on link "Start practice test" at bounding box center [317, 218] width 90 height 18
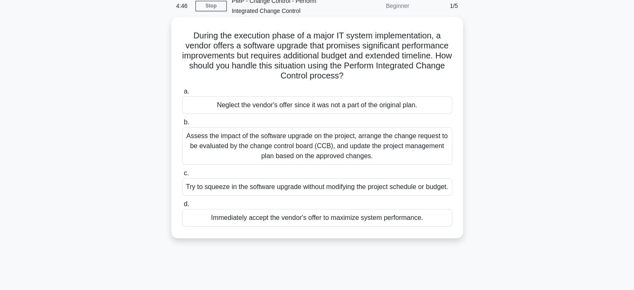
scroll to position [40, 0]
click at [289, 145] on div "Assess the impact of the software upgrade on the project, arrange the change re…" at bounding box center [317, 146] width 270 height 38
click at [182, 125] on input "b. Assess the impact of the software upgrade on the project, arrange the change…" at bounding box center [182, 121] width 0 height 5
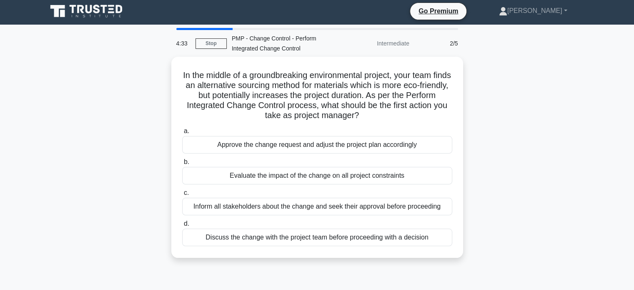
scroll to position [0, 0]
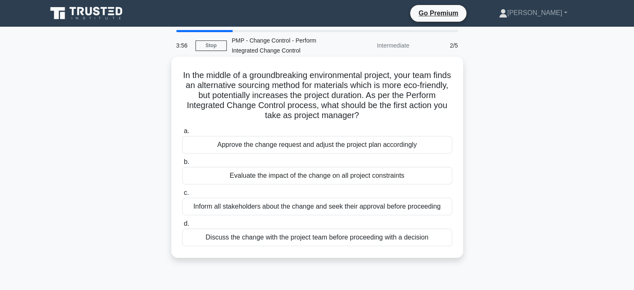
click at [357, 209] on div "Inform all stakeholders about the change and seek their approval before proceed…" at bounding box center [317, 207] width 270 height 18
click at [182, 196] on input "c. Inform all stakeholders about the change and seek their approval before proc…" at bounding box center [182, 192] width 0 height 5
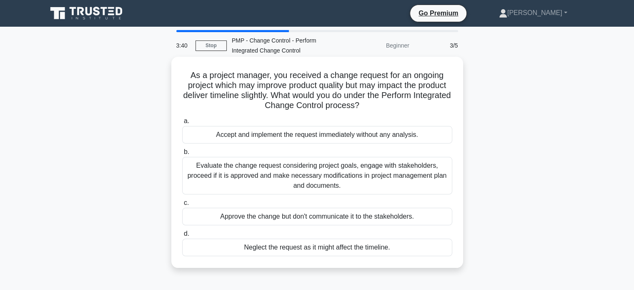
click at [331, 168] on div "Evaluate the change request considering project goals, engage with stakeholders…" at bounding box center [317, 176] width 270 height 38
click at [182, 155] on input "b. Evaluate the change request considering project goals, engage with stakehold…" at bounding box center [182, 151] width 0 height 5
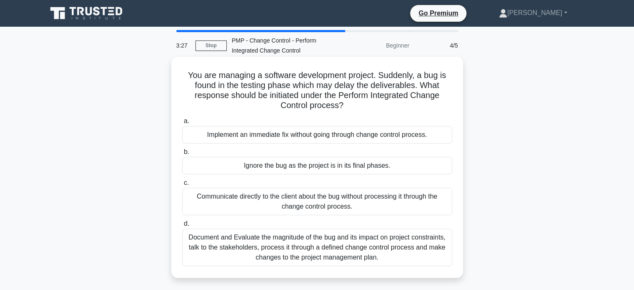
click at [321, 246] on div "Document and Evaluate the magnitude of the bug and its impact on project constr…" at bounding box center [317, 248] width 270 height 38
click at [182, 226] on input "d. Document and Evaluate the magnitude of the bug and its impact on project con…" at bounding box center [182, 223] width 0 height 5
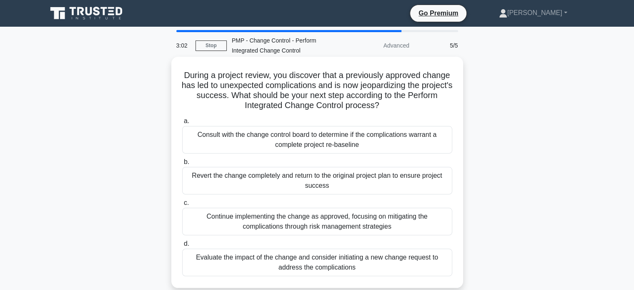
click at [316, 268] on div "Evaluate the impact of the change and consider initiating a new change request …" at bounding box center [317, 263] width 270 height 28
click at [182, 246] on input "d. Evaluate the impact of the change and consider initiating a new change reque…" at bounding box center [182, 243] width 0 height 5
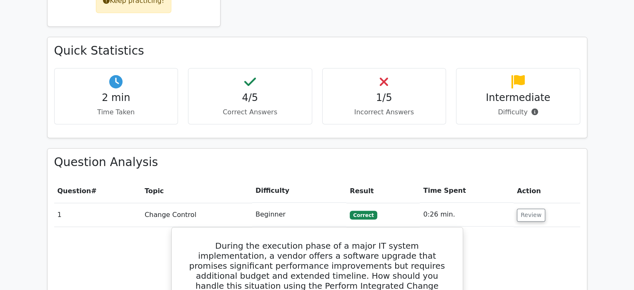
scroll to position [455, 0]
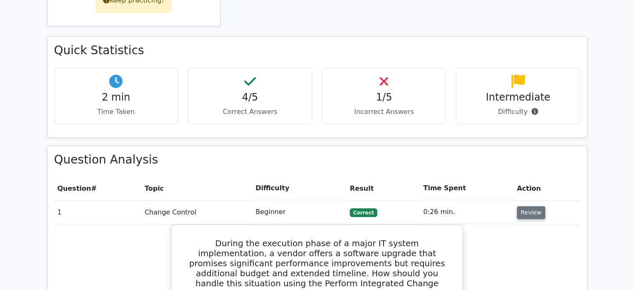
click at [533, 206] on button "Review" at bounding box center [531, 212] width 28 height 13
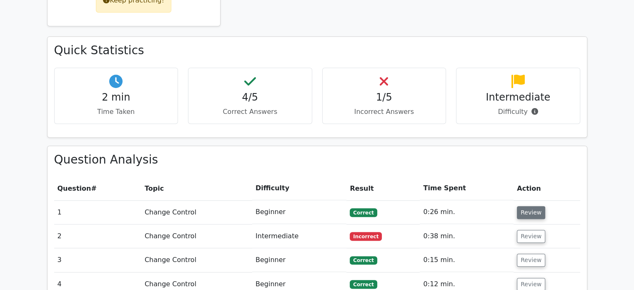
scroll to position [483, 0]
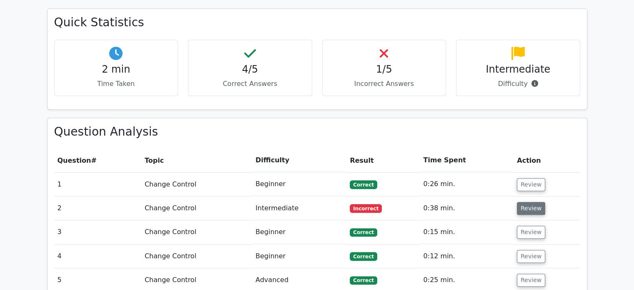
click at [529, 202] on button "Review" at bounding box center [531, 208] width 28 height 13
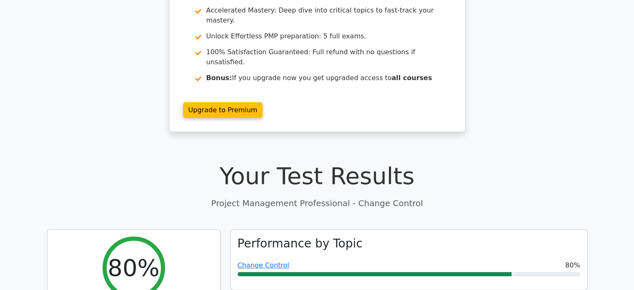
scroll to position [0, 0]
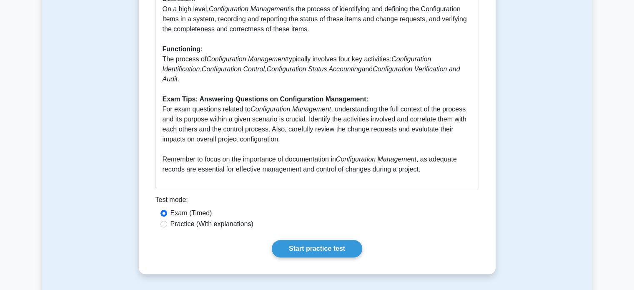
click at [227, 203] on div "Test mode:" at bounding box center [318, 201] width 324 height 13
click at [310, 254] on link "Start practice test" at bounding box center [317, 249] width 90 height 18
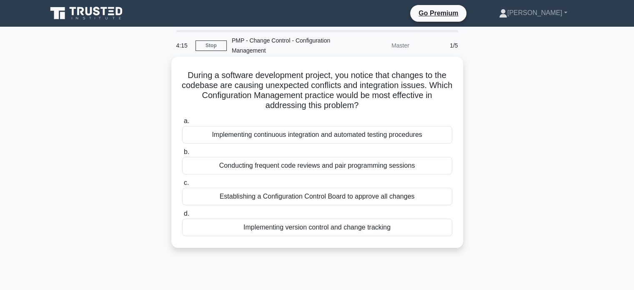
click at [385, 225] on div "Implementing version control and change tracking" at bounding box center [317, 227] width 270 height 18
click at [182, 216] on input "d. Implementing version control and change tracking" at bounding box center [182, 213] width 0 height 5
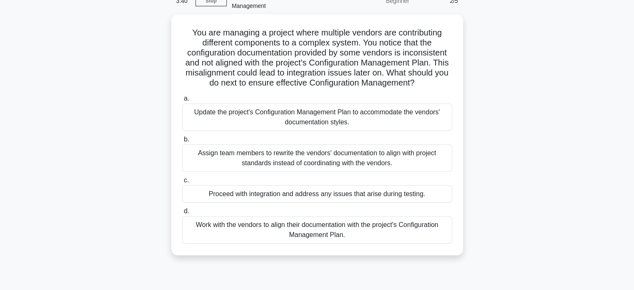
scroll to position [45, 0]
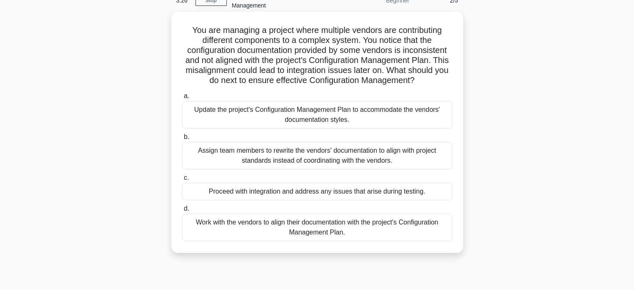
click at [389, 107] on div "Update the project's Configuration Management Plan to accommodate the vendors' …" at bounding box center [317, 115] width 270 height 28
click at [182, 99] on input "a. Update the project's Configuration Management Plan to accommodate the vendor…" at bounding box center [182, 95] width 0 height 5
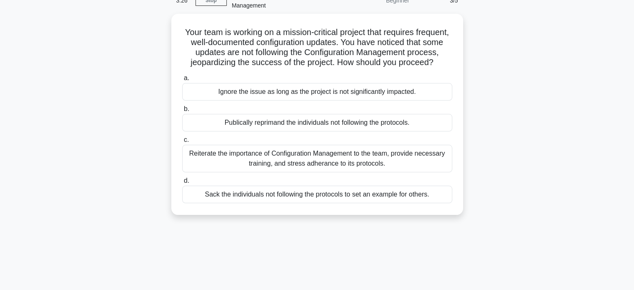
scroll to position [0, 0]
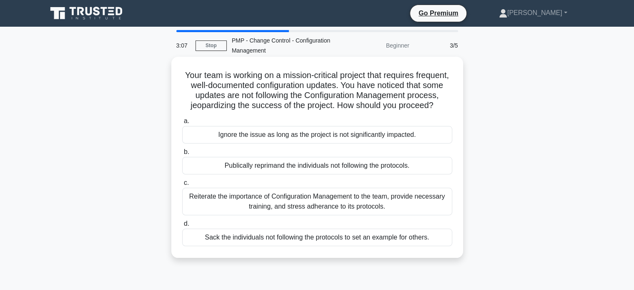
click at [309, 210] on div "Reiterate the importance of Configuration Management to the team, provide neces…" at bounding box center [317, 202] width 270 height 28
click at [182, 186] on input "c. Reiterate the importance of Configuration Management to the team, provide ne…" at bounding box center [182, 182] width 0 height 5
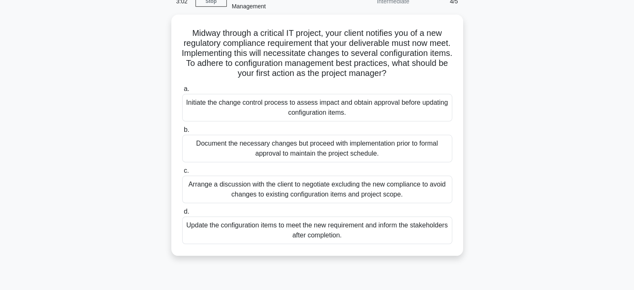
scroll to position [45, 0]
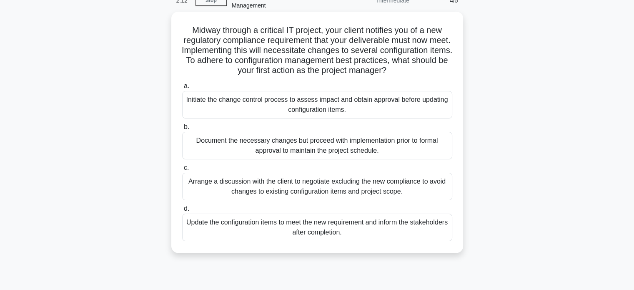
click at [317, 105] on div "Initiate the change control process to assess impact and obtain approval before…" at bounding box center [317, 105] width 270 height 28
click at [182, 89] on input "a. Initiate the change control process to assess impact and obtain approval bef…" at bounding box center [182, 85] width 0 height 5
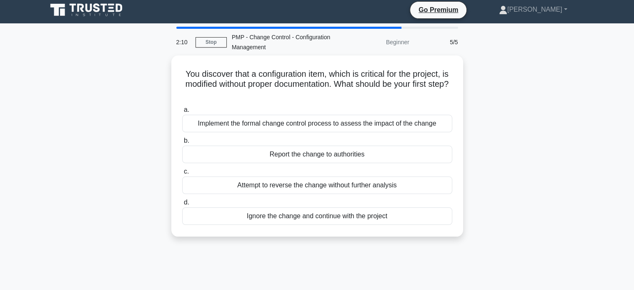
scroll to position [0, 0]
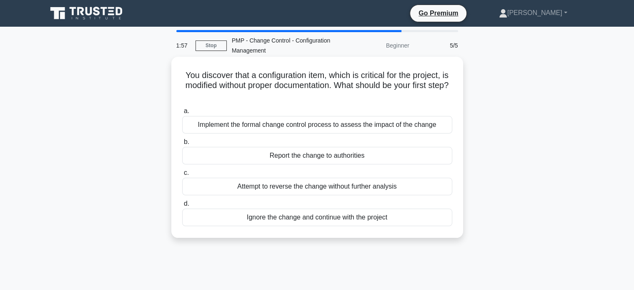
click at [310, 128] on div "Implement the formal change control process to assess the impact of the change" at bounding box center [317, 125] width 270 height 18
click at [182, 114] on input "a. Implement the formal change control process to assess the impact of the chan…" at bounding box center [182, 110] width 0 height 5
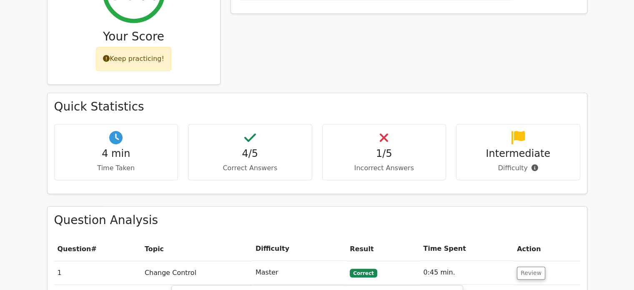
scroll to position [399, 0]
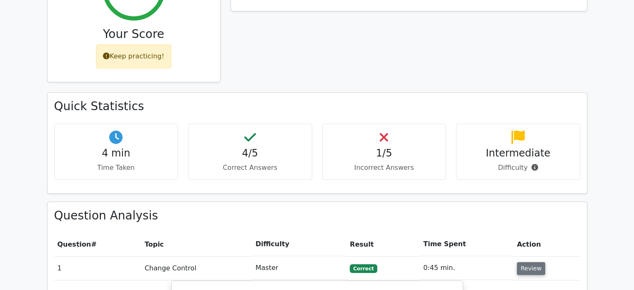
click at [527, 262] on button "Review" at bounding box center [531, 268] width 28 height 13
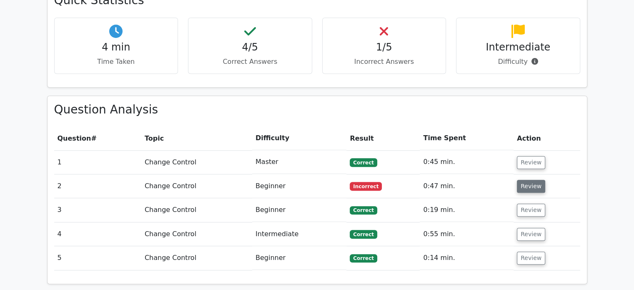
click at [525, 180] on button "Review" at bounding box center [531, 186] width 28 height 13
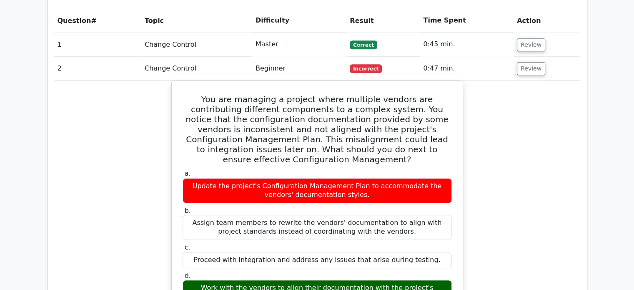
scroll to position [625, 0]
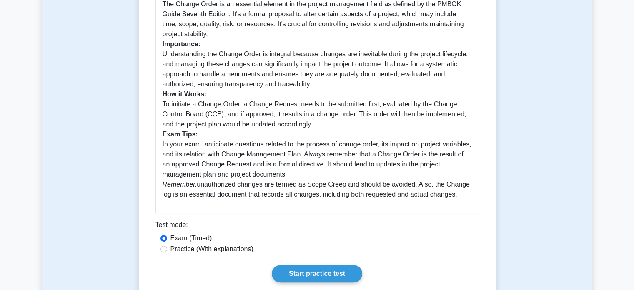
scroll to position [253, 0]
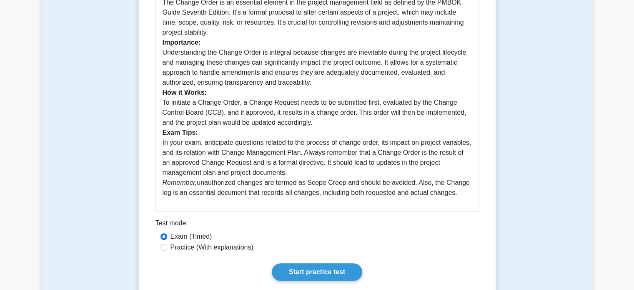
click at [289, 93] on p "The Change Order is an essential element in the project management field as def…" at bounding box center [317, 97] width 309 height 200
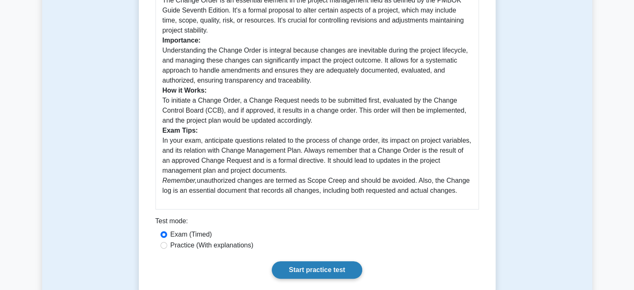
click at [328, 267] on link "Start practice test" at bounding box center [317, 270] width 90 height 18
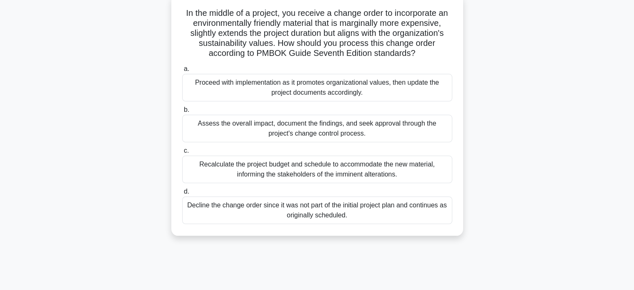
scroll to position [55, 0]
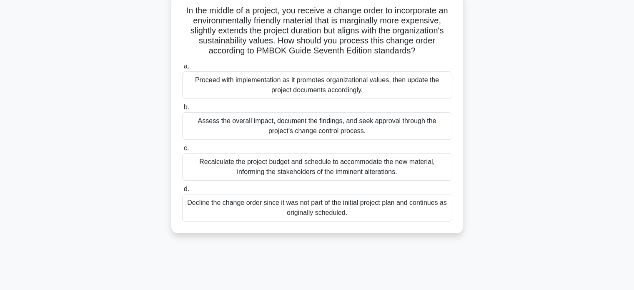
click at [374, 127] on div "Assess the overall impact, document the findings, and seek approval through the…" at bounding box center [317, 126] width 270 height 28
click at [182, 110] on input "b. Assess the overall impact, document the findings, and seek approval through …" at bounding box center [182, 107] width 0 height 5
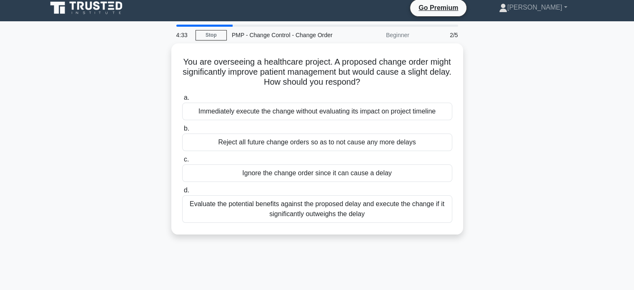
scroll to position [0, 0]
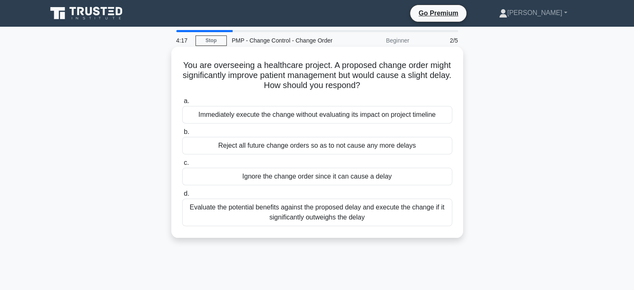
click at [323, 208] on div "Evaluate the potential benefits against the proposed delay and execute the chan…" at bounding box center [317, 212] width 270 height 28
click at [182, 196] on input "d. Evaluate the potential benefits against the proposed delay and execute the c…" at bounding box center [182, 193] width 0 height 5
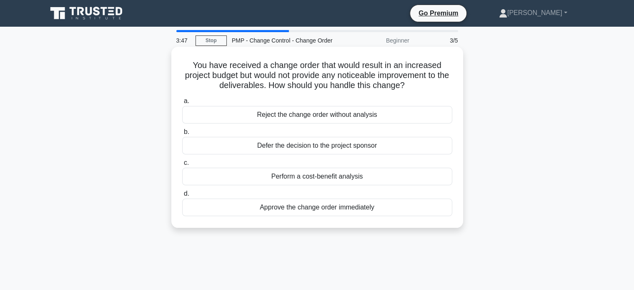
click at [344, 179] on div "Perform a cost-benefit analysis" at bounding box center [317, 177] width 270 height 18
click at [182, 166] on input "c. Perform a cost-benefit analysis" at bounding box center [182, 162] width 0 height 5
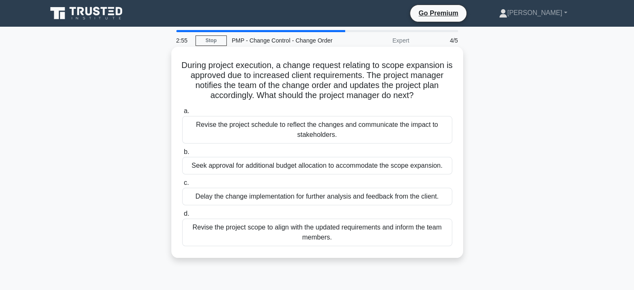
click at [372, 134] on div "Revise the project schedule to reflect the changes and communicate the impact t…" at bounding box center [317, 130] width 270 height 28
click at [182, 114] on input "a. Revise the project schedule to reflect the changes and communicate the impac…" at bounding box center [182, 110] width 0 height 5
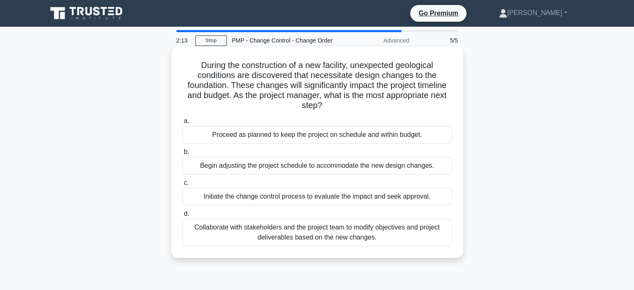
click at [301, 201] on div "Initiate the change control process to evaluate the impact and seek approval." at bounding box center [317, 197] width 270 height 18
click at [182, 186] on input "c. Initiate the change control process to evaluate the impact and seek approval." at bounding box center [182, 182] width 0 height 5
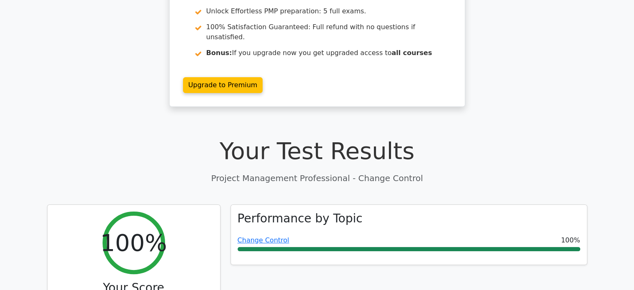
scroll to position [147, 0]
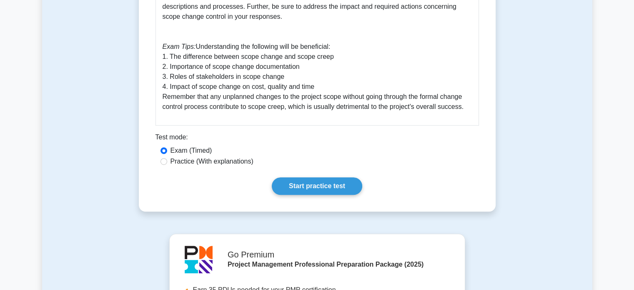
scroll to position [417, 0]
click at [347, 145] on div "Test mode:" at bounding box center [318, 138] width 324 height 13
click at [326, 185] on link "Start practice test" at bounding box center [317, 186] width 90 height 18
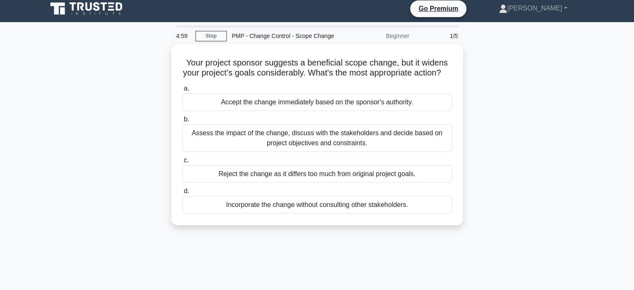
scroll to position [7, 0]
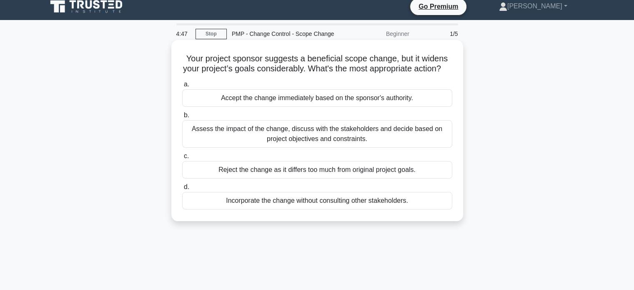
click at [264, 145] on div "Assess the impact of the change, discuss with the stakeholders and decide based…" at bounding box center [317, 134] width 270 height 28
click at [182, 118] on input "b. Assess the impact of the change, discuss with the stakeholders and decide ba…" at bounding box center [182, 115] width 0 height 5
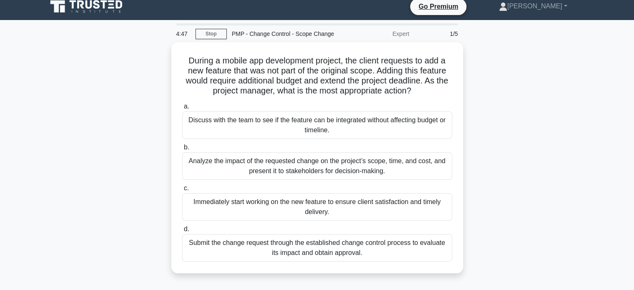
scroll to position [0, 0]
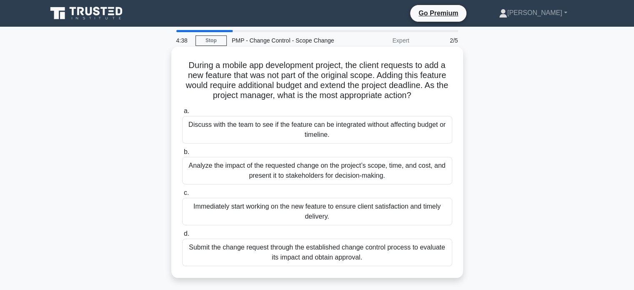
click at [255, 171] on div "Analyze the impact of the requested change on the project’s scope, time, and co…" at bounding box center [317, 171] width 270 height 28
click at [182, 155] on input "b. Analyze the impact of the requested change on the project’s scope, time, and…" at bounding box center [182, 151] width 0 height 5
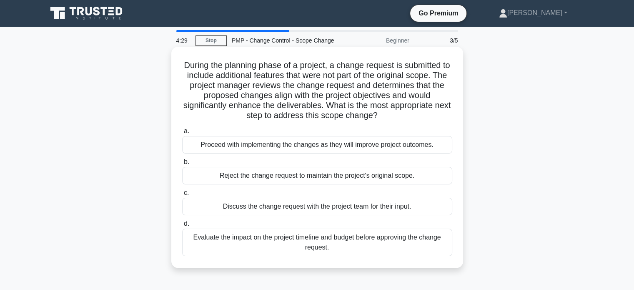
click at [232, 236] on div "Evaluate the impact on the project timeline and budget before approving the cha…" at bounding box center [317, 243] width 270 height 28
click at [182, 226] on input "d. Evaluate the impact on the project timeline and budget before approving the …" at bounding box center [182, 223] width 0 height 5
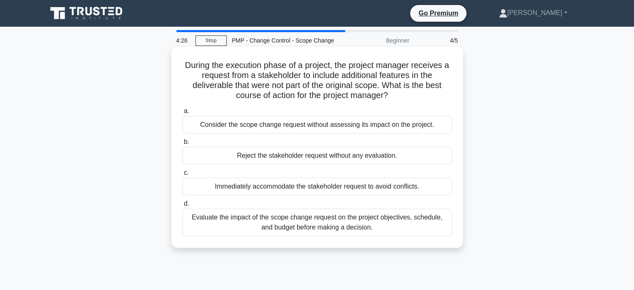
click at [251, 223] on div "Evaluate the impact of the scope change request on the project objectives, sche…" at bounding box center [317, 222] width 270 height 28
click at [182, 206] on input "d. Evaluate the impact of the scope change request on the project objectives, s…" at bounding box center [182, 203] width 0 height 5
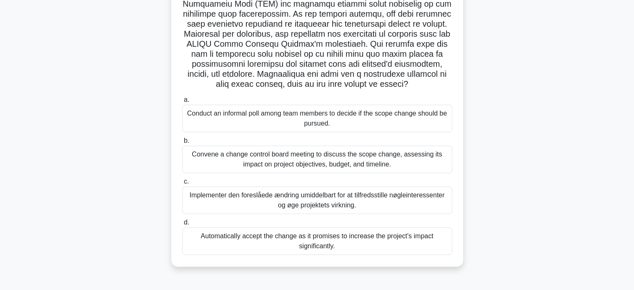
scroll to position [134, 0]
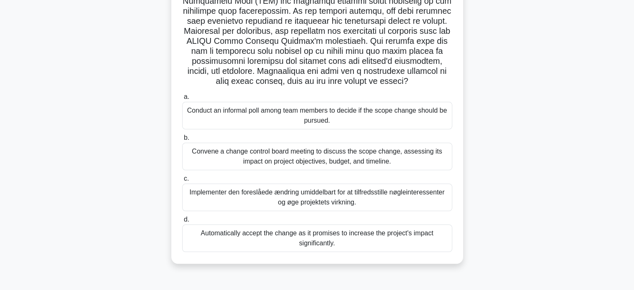
click at [243, 199] on div "Implementer den foreslåede ændring umiddelbart for at tilfredsstille nøgleinter…" at bounding box center [317, 197] width 270 height 28
click at [182, 181] on input "c. Implementer den foreslåede ændring umiddelbart for at tilfredsstille nøglein…" at bounding box center [182, 178] width 0 height 5
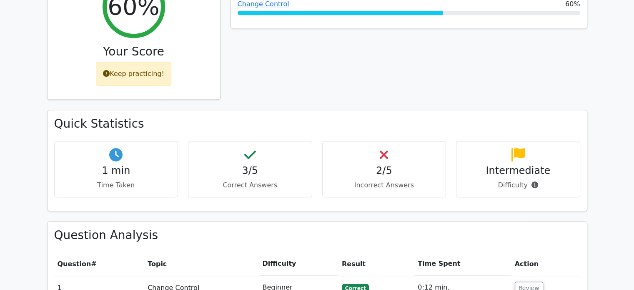
scroll to position [395, 0]
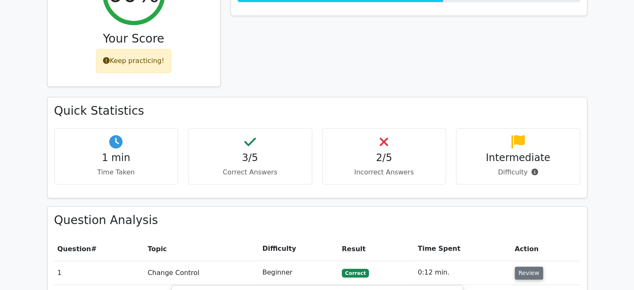
click at [524, 266] on button "Review" at bounding box center [529, 272] width 28 height 13
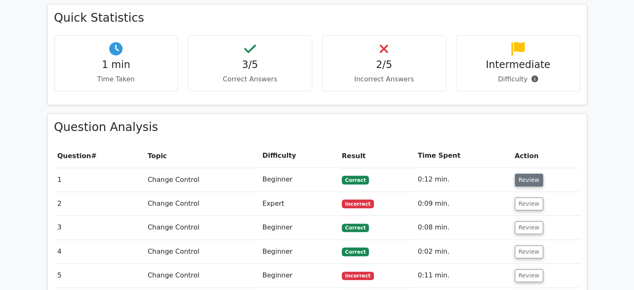
scroll to position [495, 0]
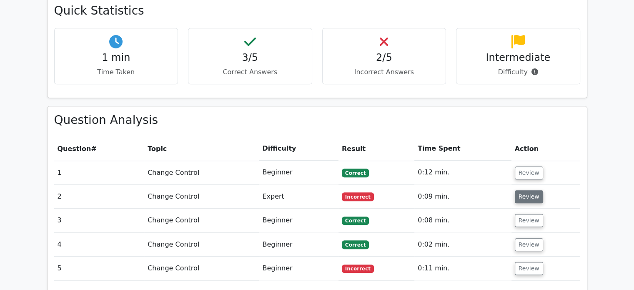
click at [527, 190] on button "Review" at bounding box center [529, 196] width 28 height 13
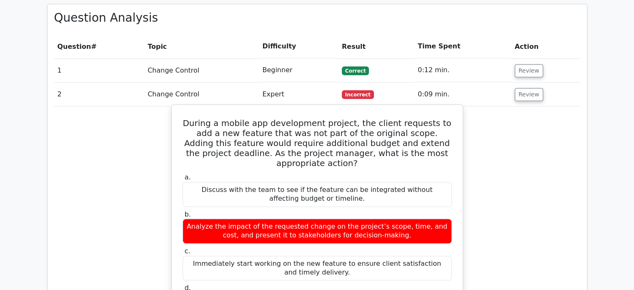
scroll to position [598, 0]
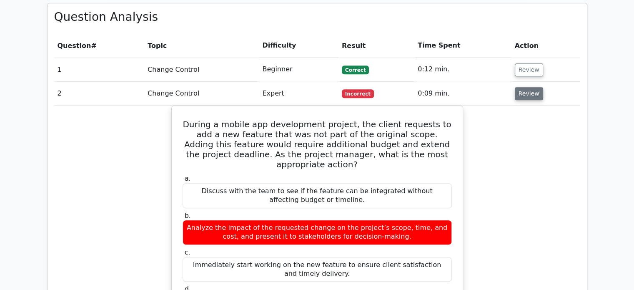
click at [532, 87] on button "Review" at bounding box center [529, 93] width 28 height 13
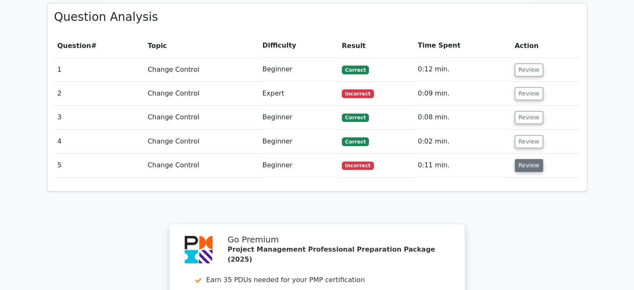
click at [525, 159] on button "Review" at bounding box center [529, 165] width 28 height 13
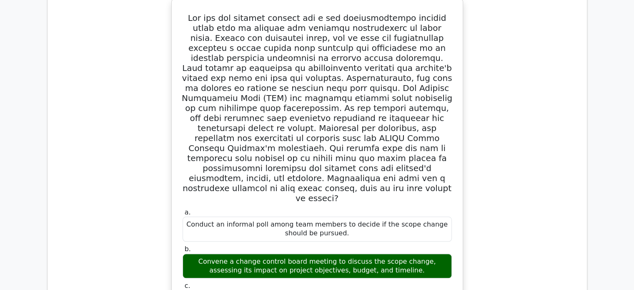
scroll to position [776, 0]
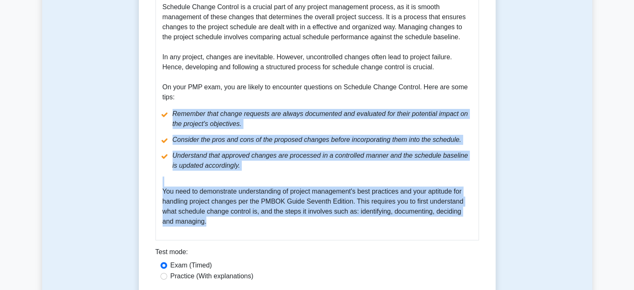
click at [261, 123] on li "Remember that change requests are always documented and evaluated for their pot…" at bounding box center [317, 119] width 309 height 20
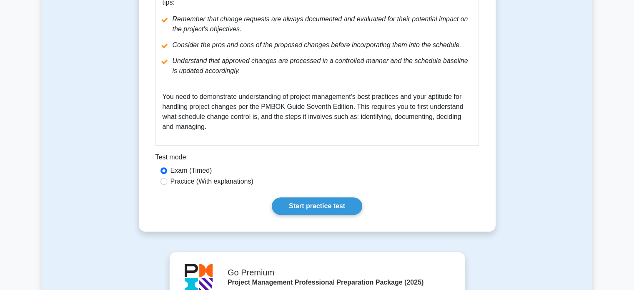
scroll to position [354, 0]
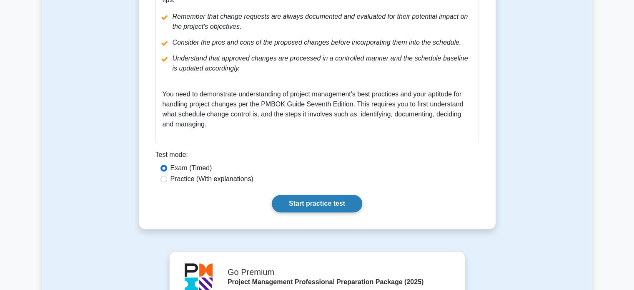
click at [314, 203] on link "Start practice test" at bounding box center [317, 204] width 90 height 18
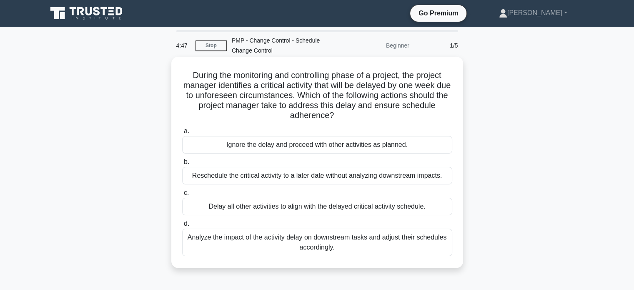
click at [266, 240] on div "Analyze the impact of the activity delay on downstream tasks and adjust their s…" at bounding box center [317, 243] width 270 height 28
click at [182, 226] on input "d. Analyze the impact of the activity delay on downstream tasks and adjust thei…" at bounding box center [182, 223] width 0 height 5
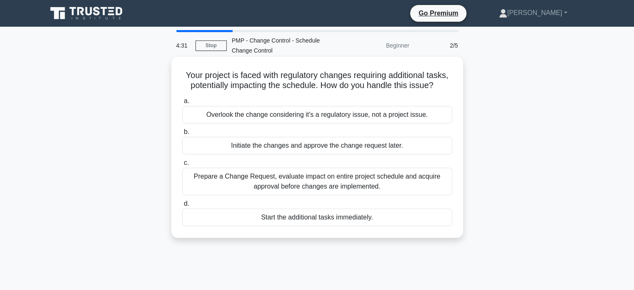
click at [269, 187] on div "Prepare a Change Request, evaluate impact on entire project schedule and acquir…" at bounding box center [317, 182] width 270 height 28
click at [182, 166] on input "c. Prepare a Change Request, evaluate impact on entire project schedule and acq…" at bounding box center [182, 162] width 0 height 5
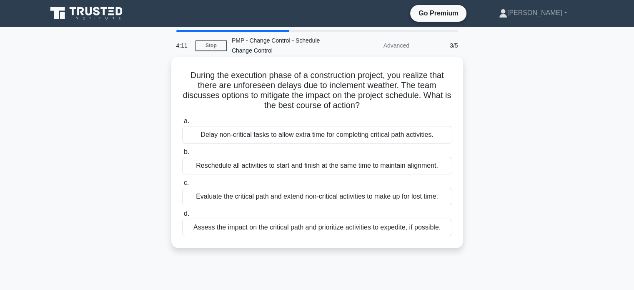
click at [252, 228] on div "Assess the impact on the critical path and prioritize activities to expedite, i…" at bounding box center [317, 227] width 270 height 18
click at [182, 216] on input "d. Assess the impact on the critical path and prioritize activities to expedite…" at bounding box center [182, 213] width 0 height 5
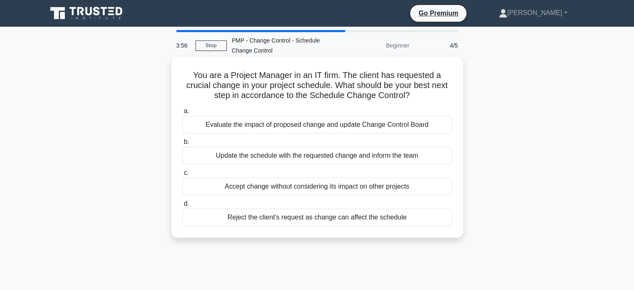
click at [247, 125] on div "Evaluate the impact of proposed change and update Change Control Board" at bounding box center [317, 125] width 270 height 18
click at [182, 114] on input "a. Evaluate the impact of proposed change and update Change Control Board" at bounding box center [182, 110] width 0 height 5
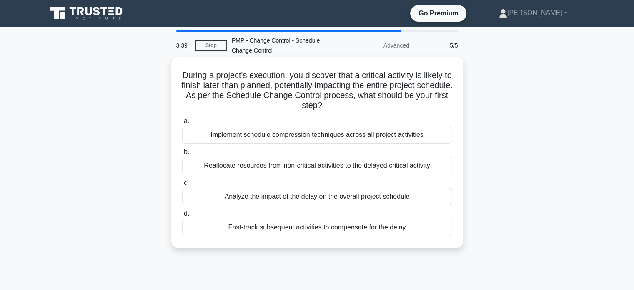
click at [295, 197] on div "Analyze the impact of the delay on the overall project schedule" at bounding box center [317, 197] width 270 height 18
click at [182, 186] on input "c. Analyze the impact of the delay on the overall project schedule" at bounding box center [182, 182] width 0 height 5
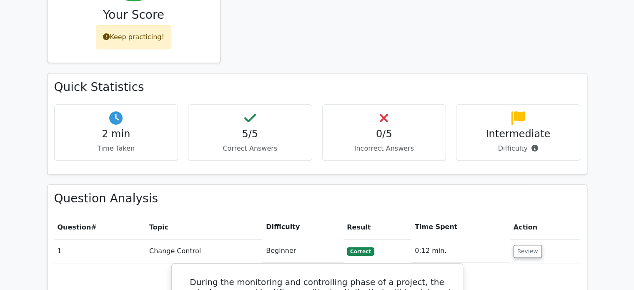
scroll to position [419, 0]
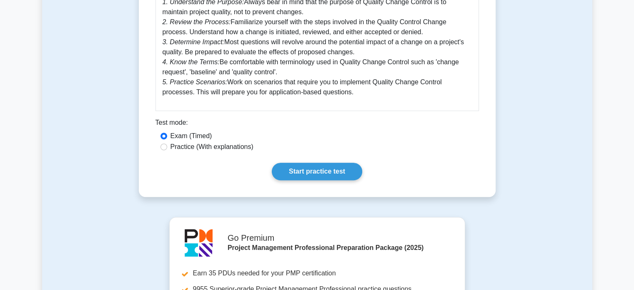
scroll to position [397, 0]
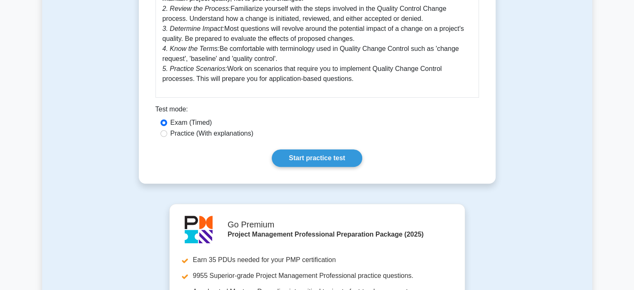
click at [374, 118] on div "Exam (Timed)" at bounding box center [318, 123] width 314 height 10
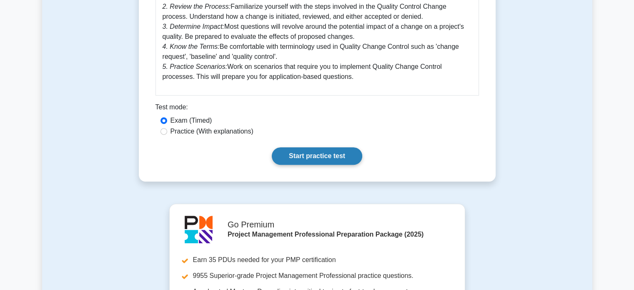
click at [327, 153] on link "Start practice test" at bounding box center [317, 156] width 90 height 18
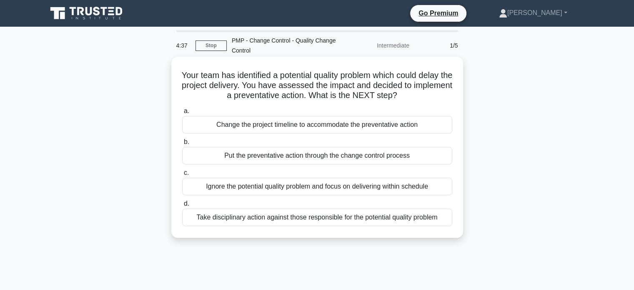
click at [220, 156] on div "Put the preventative action through the change control process" at bounding box center [317, 156] width 270 height 18
click at [182, 145] on input "b. Put the preventative action through the change control process" at bounding box center [182, 141] width 0 height 5
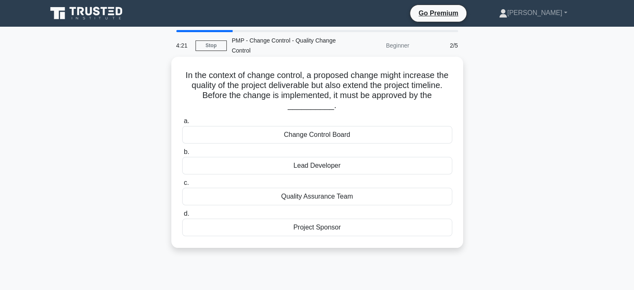
click at [300, 128] on div "Change Control Board" at bounding box center [317, 135] width 270 height 18
click at [182, 124] on input "a. Change Control Board" at bounding box center [182, 120] width 0 height 5
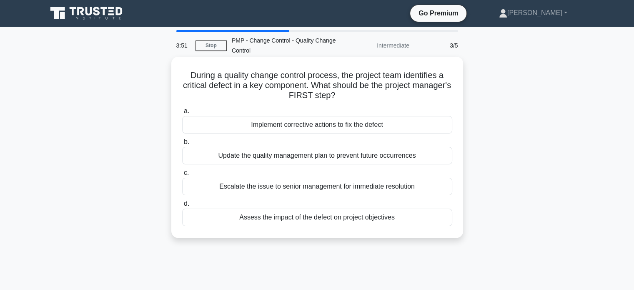
click at [317, 219] on div "Assess the impact of the defect on project objectives" at bounding box center [317, 217] width 270 height 18
click at [182, 206] on input "d. Assess the impact of the defect on project objectives" at bounding box center [182, 203] width 0 height 5
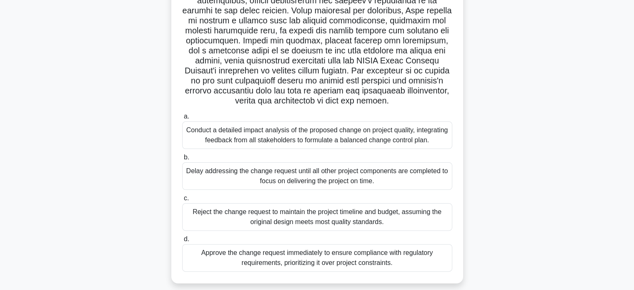
scroll to position [173, 0]
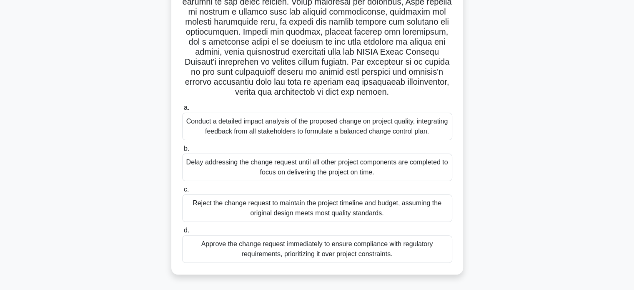
click at [249, 124] on div "Conduct a detailed impact analysis of the proposed change on project quality, i…" at bounding box center [317, 127] width 270 height 28
click at [182, 110] on input "a. Conduct a detailed impact analysis of the proposed change on project quality…" at bounding box center [182, 107] width 0 height 5
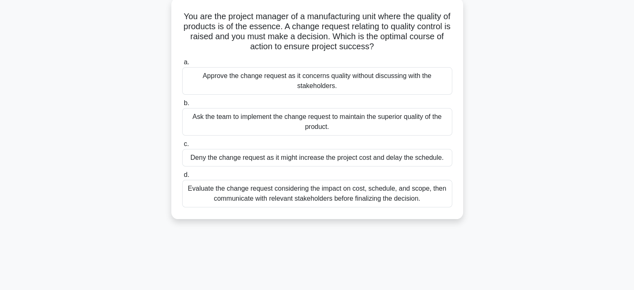
scroll to position [0, 0]
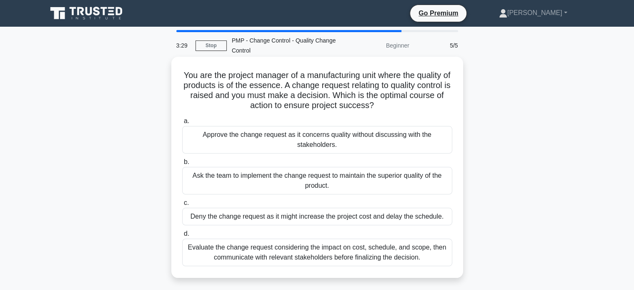
click at [255, 255] on div "Evaluate the change request considering the impact on cost, schedule, and scope…" at bounding box center [317, 253] width 270 height 28
click at [182, 236] on input "d. Evaluate the change request considering the impact on cost, schedule, and sc…" at bounding box center [182, 233] width 0 height 5
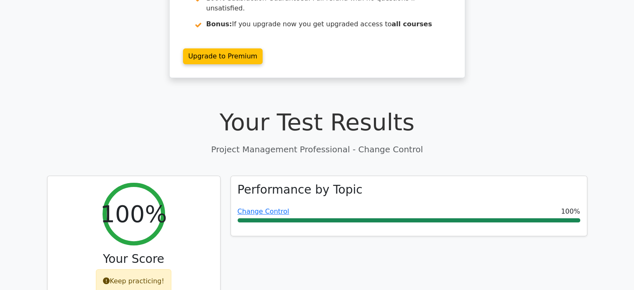
scroll to position [187, 0]
